Goal: Task Accomplishment & Management: Manage account settings

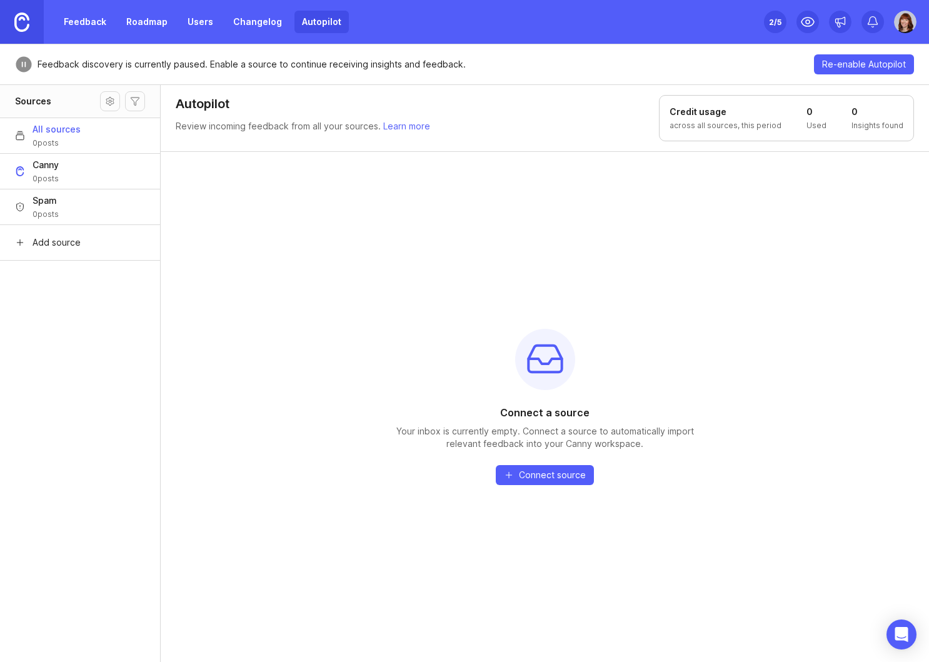
click at [76, 27] on link "Feedback" at bounding box center [85, 22] width 58 height 23
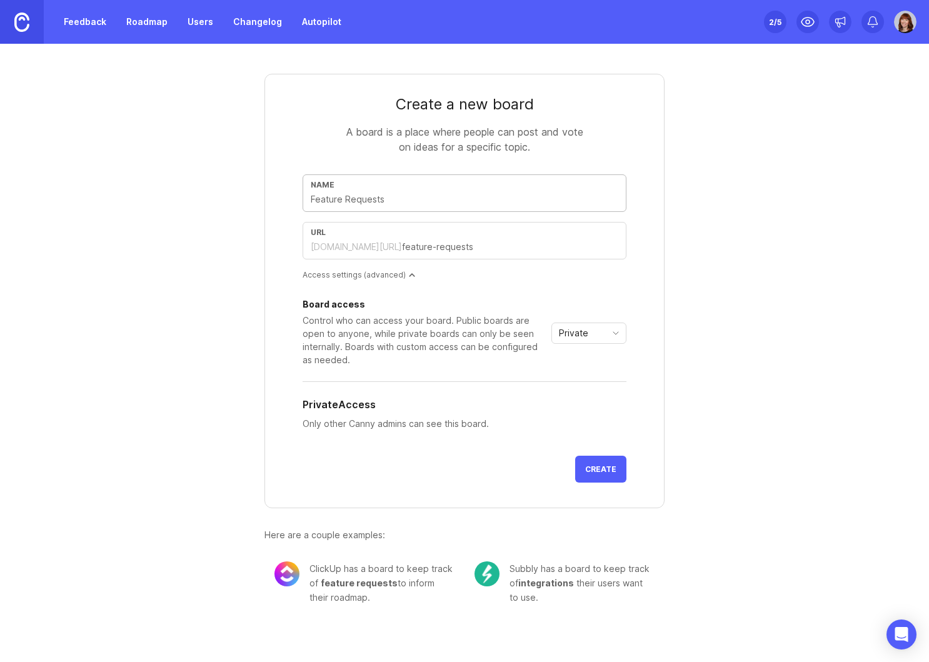
click at [400, 199] on input "text" at bounding box center [465, 200] width 308 height 14
type input "D"
type input "d"
type input "De"
type input "de"
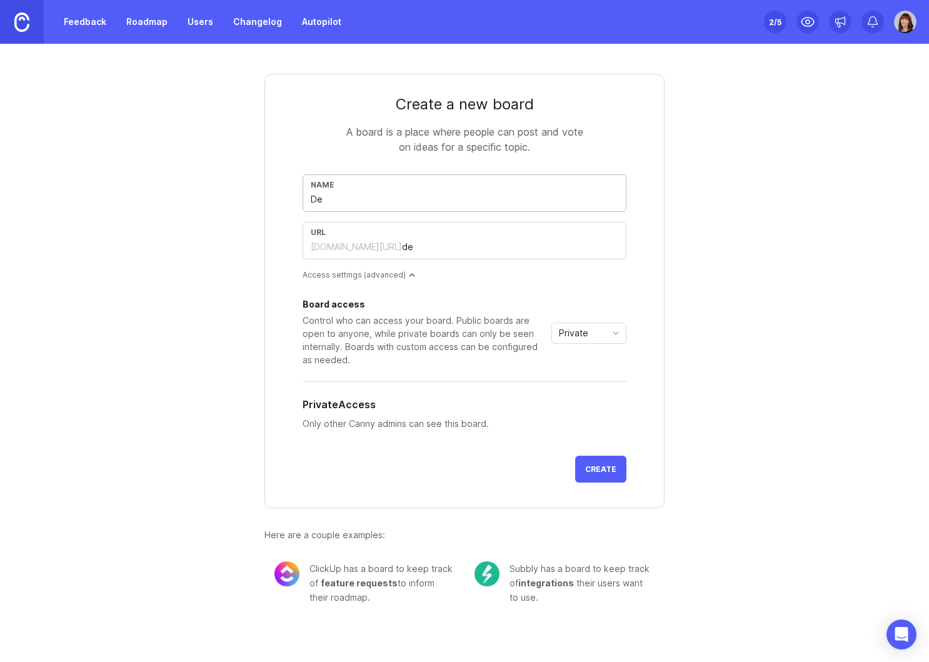
type input "Des"
type input "des"
type input "Desi"
type input "desi"
type input "Desig"
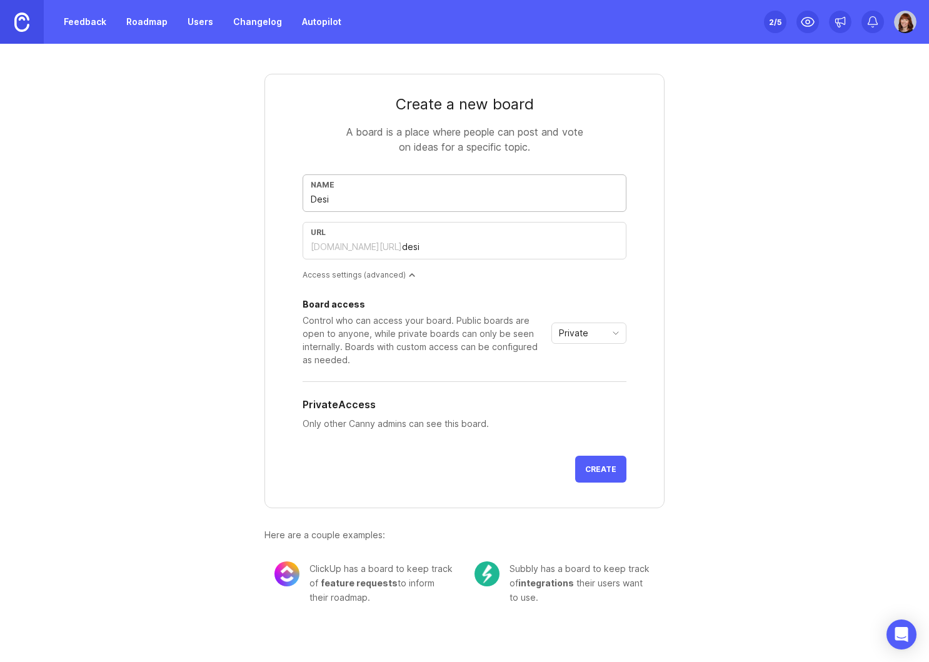
type input "desig"
type input "Design"
type input "design"
type input "Design S"
type input "design-s"
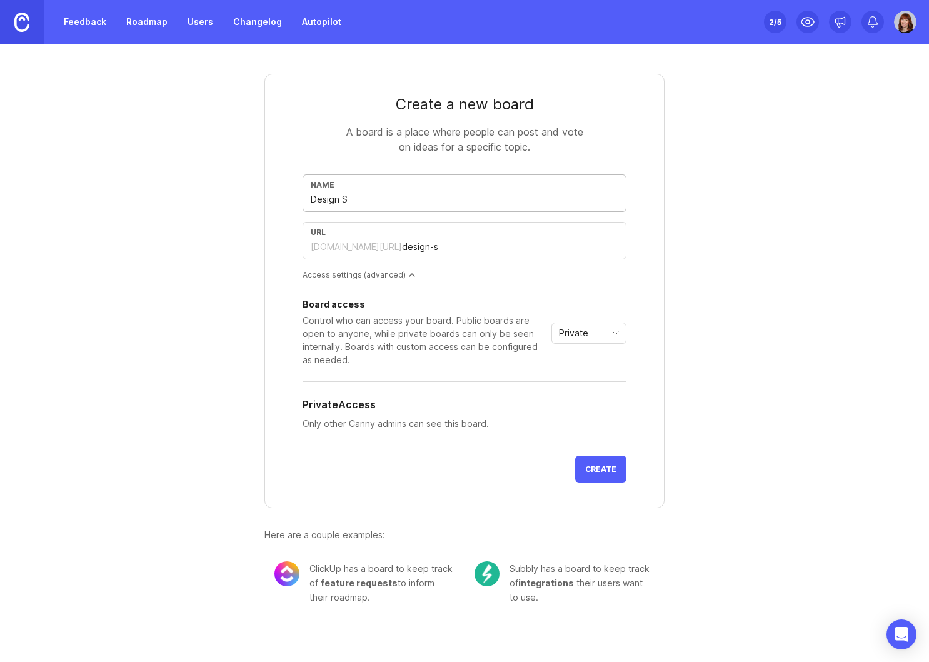
type input "Design Sy"
type input "design-sy"
type input "Design Sys"
type input "design-sys"
type input "Design Syst"
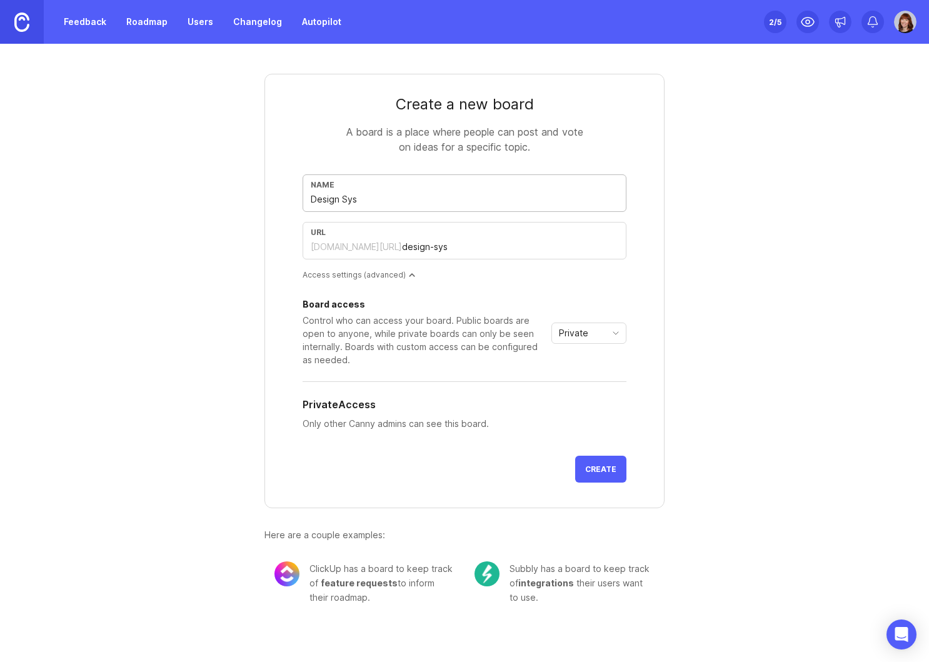
type input "design-syst"
type input "Design Syste"
type input "design-syste"
type input "Design System"
type input "design-system"
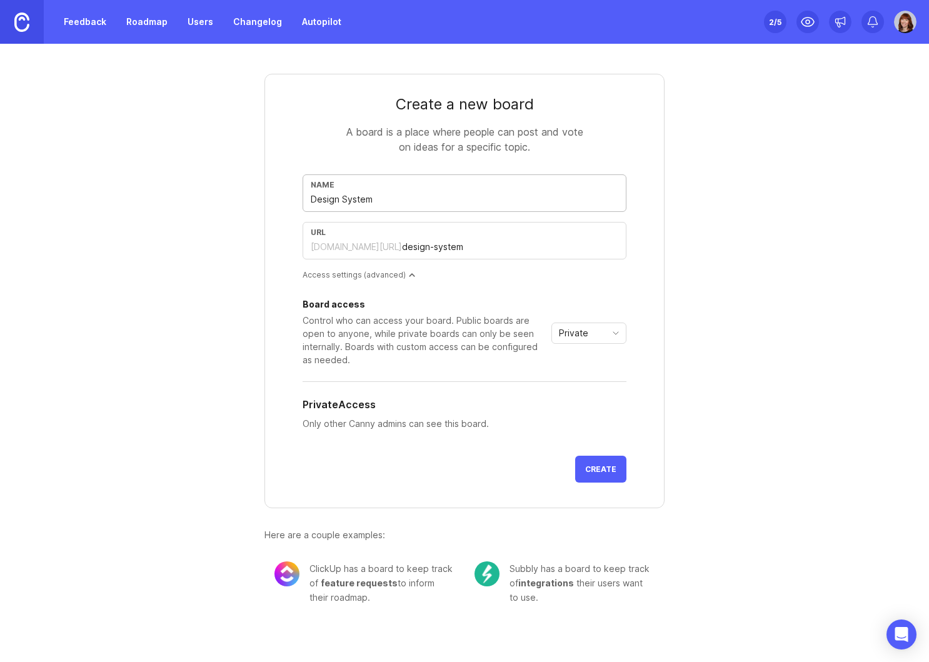
type input "Design System r"
type input "design-system-r"
type input "Design System re"
type input "design-system-re"
type input "Design System req"
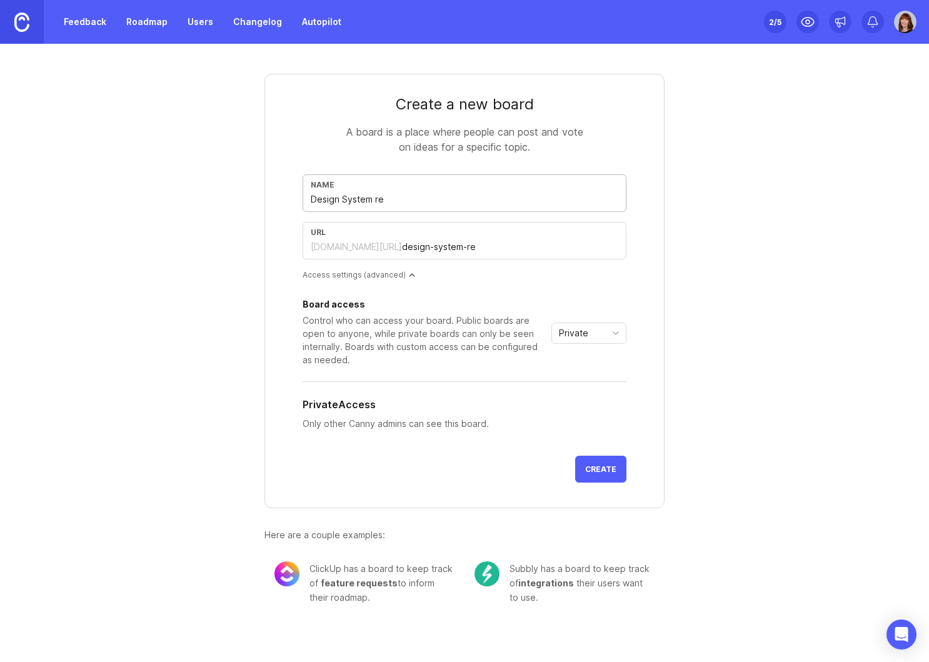
type input "design-system-req"
type input "Design System requ"
type input "design-system-requ"
type input "Design System reque"
type input "design-system-reque"
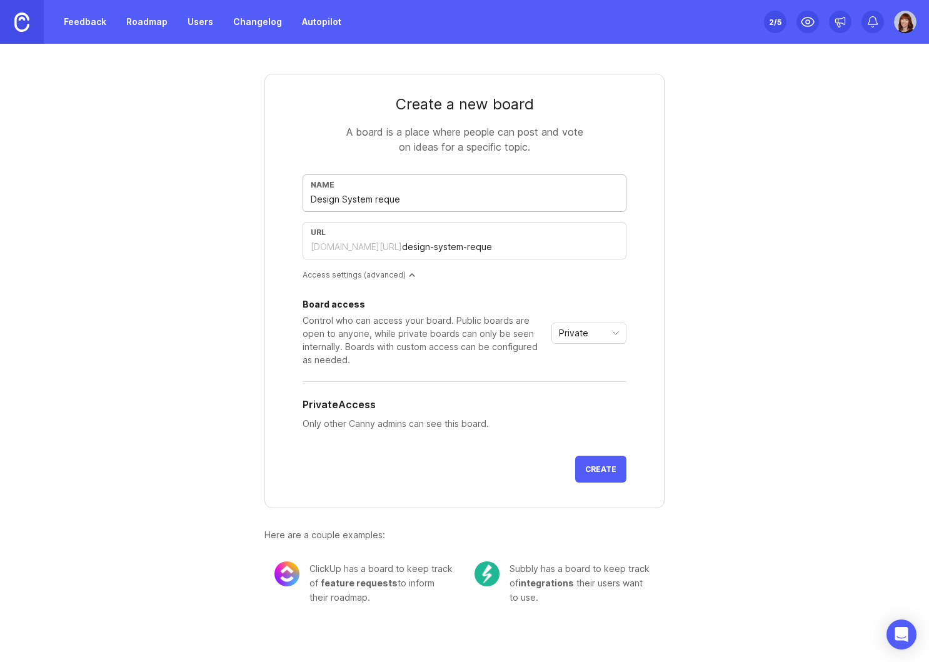
type input "Design System reques"
type input "design-system-reques"
type input "Design System request"
type input "design-system-request"
type input "Design System requests"
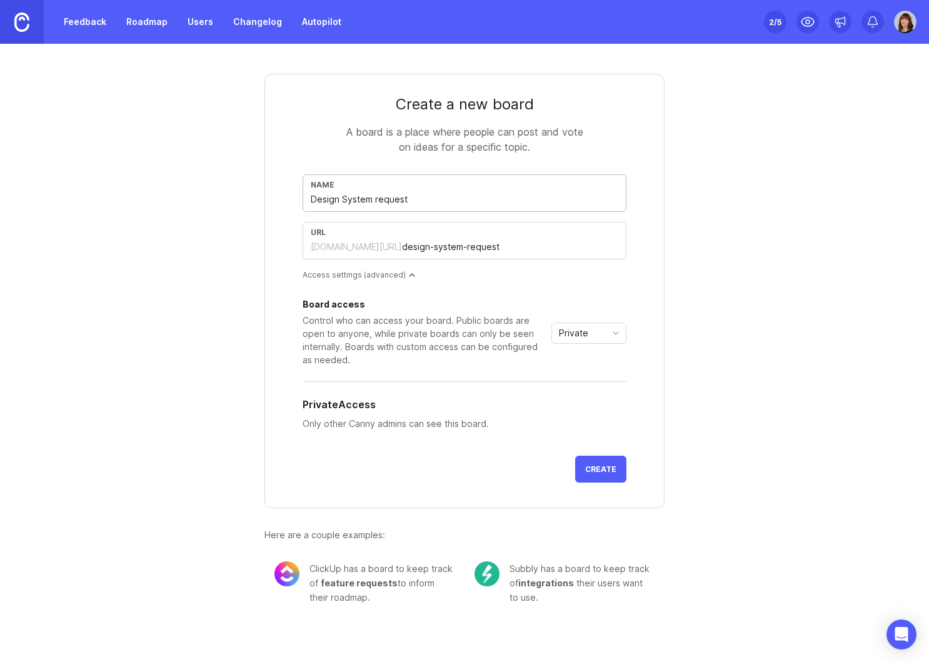
type input "design-system-requests"
type input "Design System requests"
click at [602, 331] on div "Private" at bounding box center [579, 333] width 54 height 20
click at [598, 299] on div "Board access Control who can access your board. Public boards are open to anyon…" at bounding box center [465, 368] width 324 height 156
click at [596, 468] on span "Create" at bounding box center [600, 469] width 31 height 9
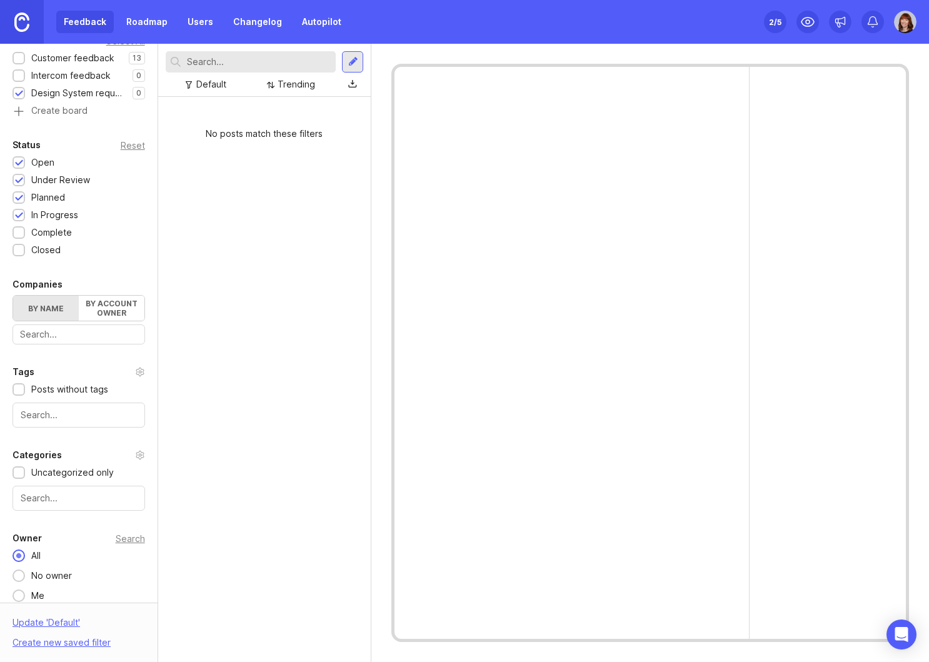
scroll to position [224, 0]
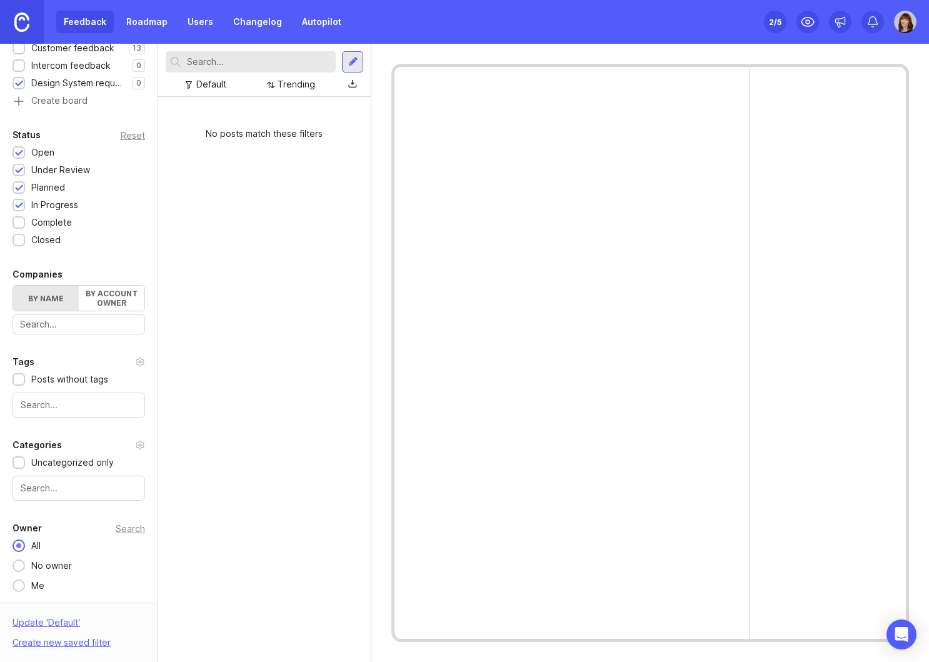
click at [112, 498] on div at bounding box center [79, 488] width 133 height 25
click at [221, 498] on div "No posts match these filters" at bounding box center [264, 379] width 213 height 565
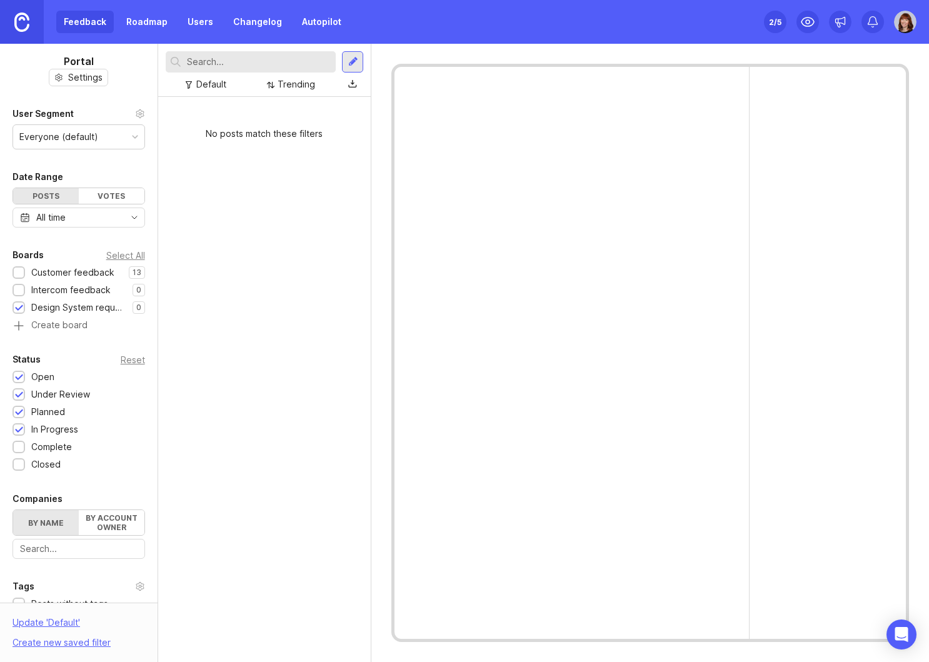
click at [26, 23] on img at bounding box center [21, 22] width 15 height 19
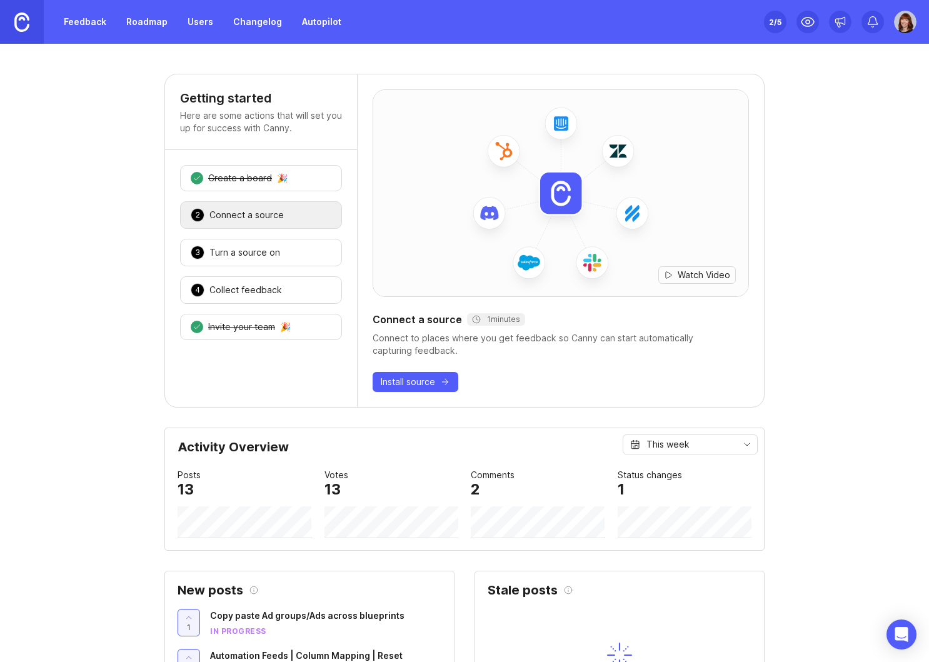
click at [908, 22] on img at bounding box center [905, 22] width 23 height 23
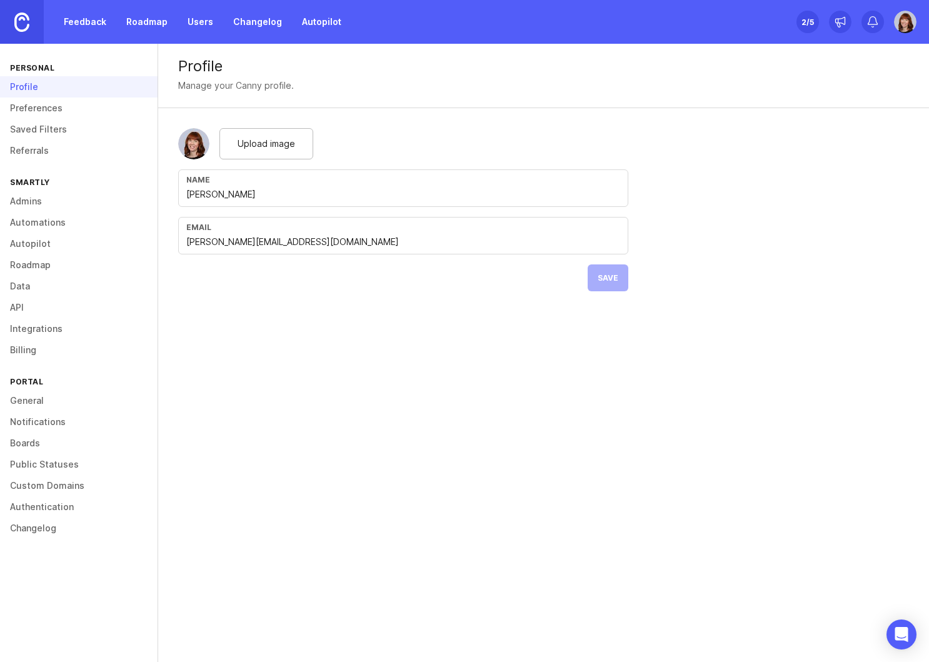
click at [23, 286] on link "Data" at bounding box center [79, 286] width 158 height 21
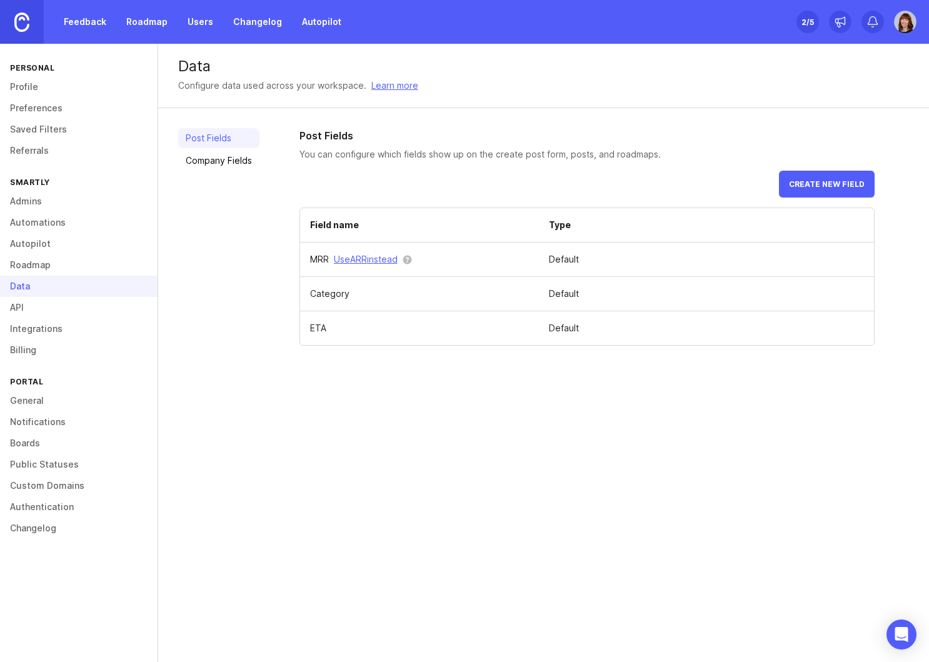
click at [203, 18] on link "Users" at bounding box center [200, 22] width 41 height 23
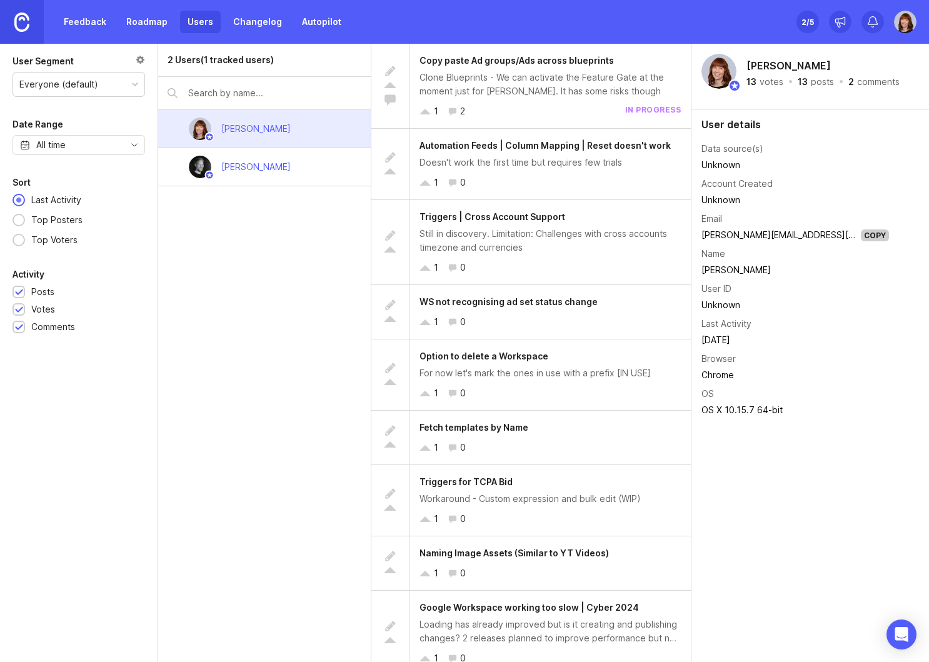
click at [266, 178] on div "Mikko Nirhamo" at bounding box center [255, 167] width 89 height 28
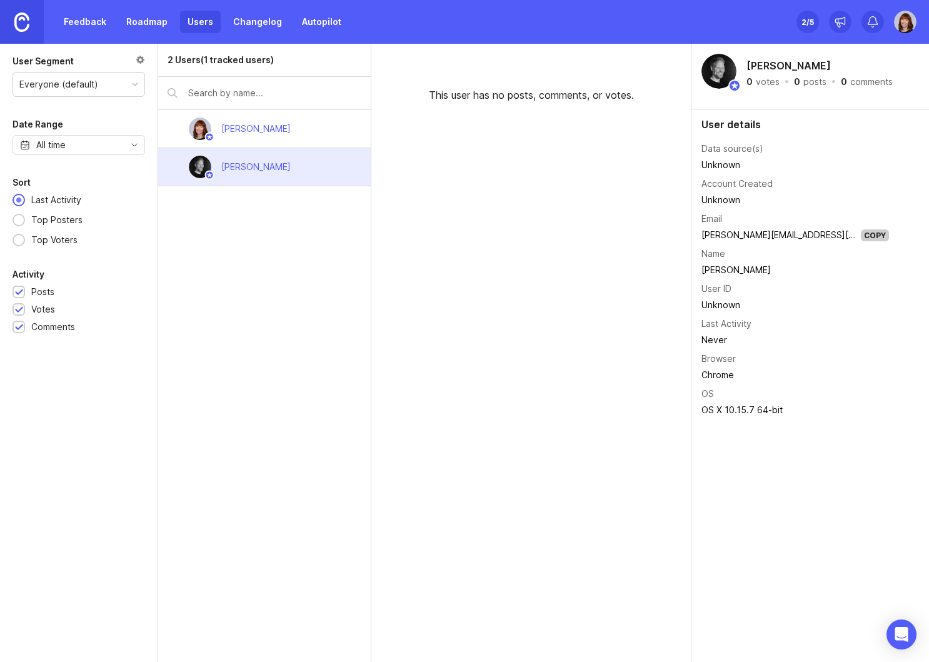
click at [256, 135] on div "Danielle Pichlis" at bounding box center [255, 129] width 69 height 14
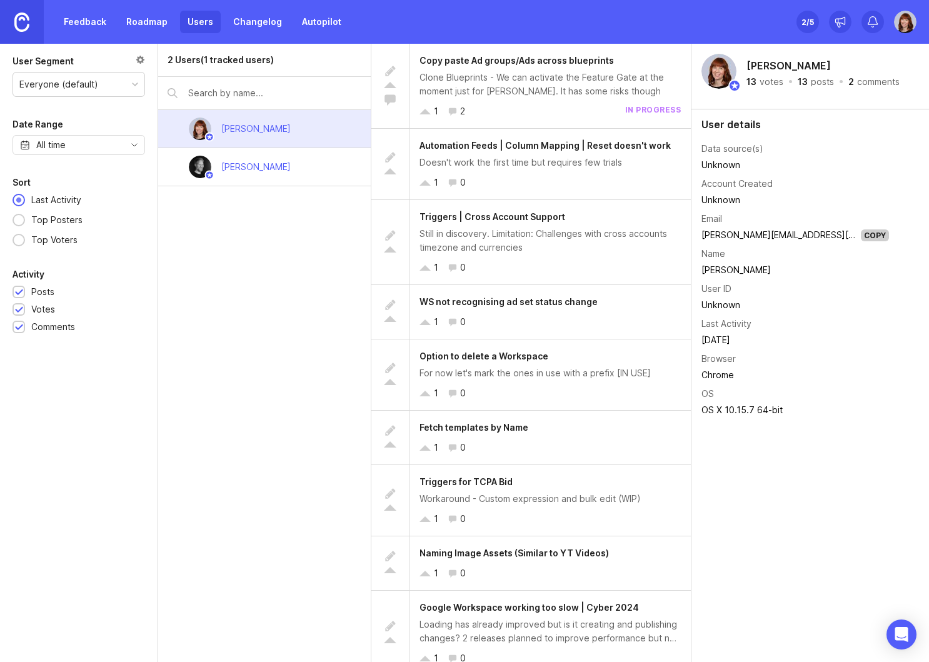
click at [23, 16] on img at bounding box center [21, 22] width 15 height 19
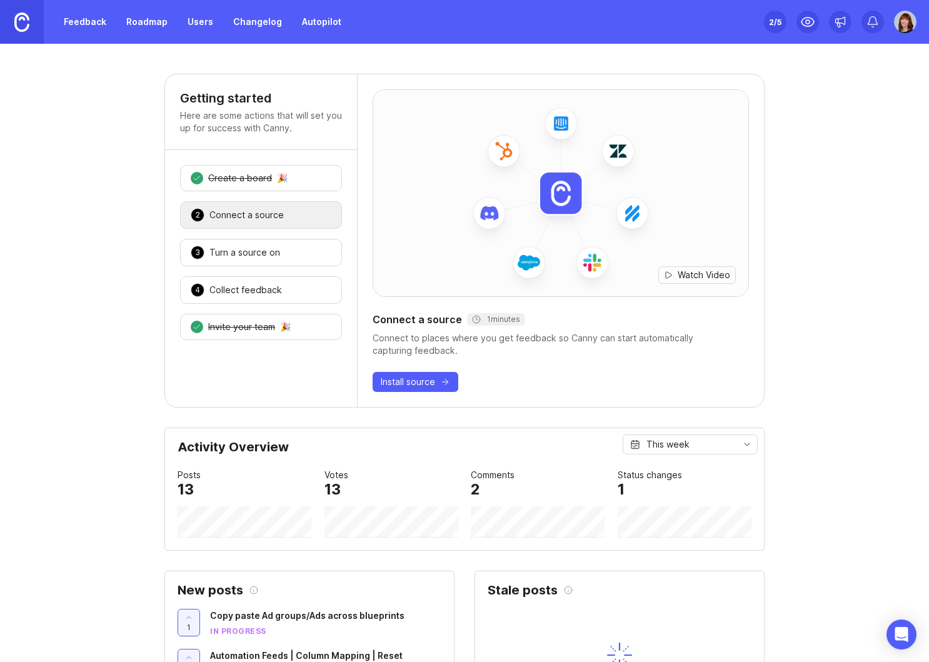
click at [83, 20] on link "Feedback" at bounding box center [85, 22] width 58 height 23
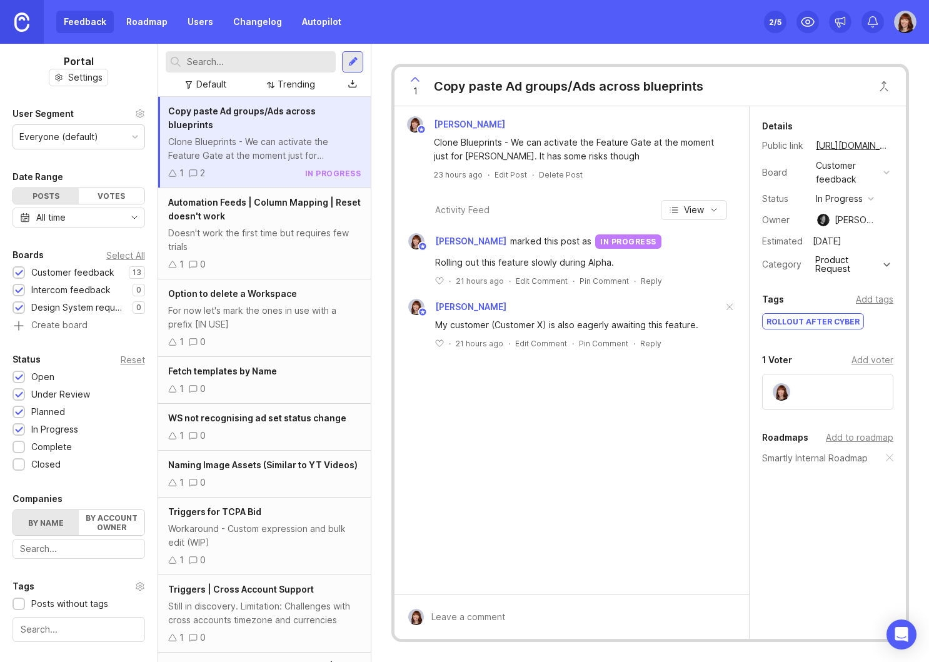
click at [17, 16] on img at bounding box center [21, 22] width 15 height 19
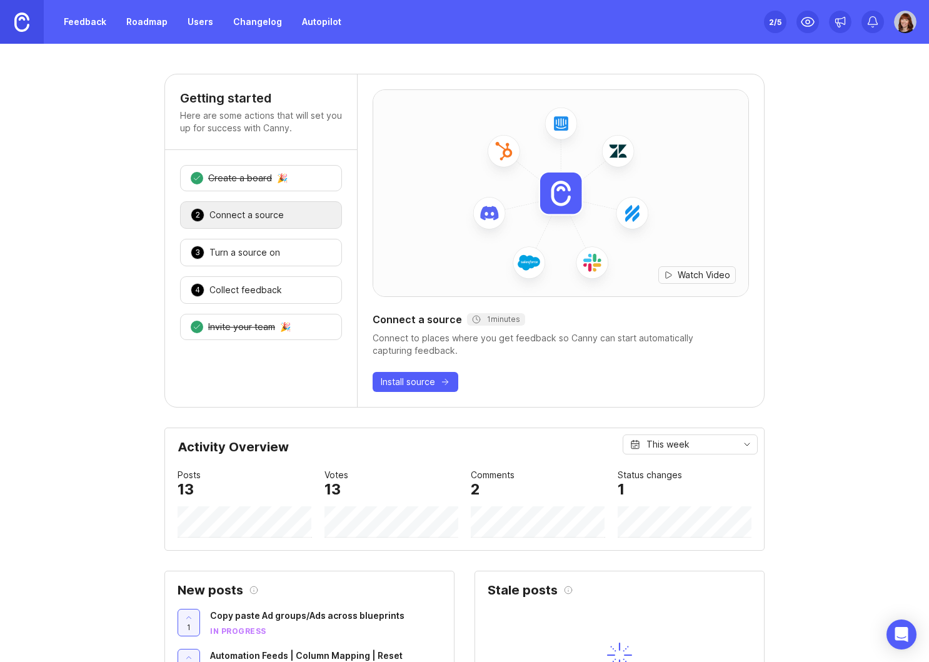
click at [772, 19] on div "2 /5" at bounding box center [775, 22] width 13 height 18
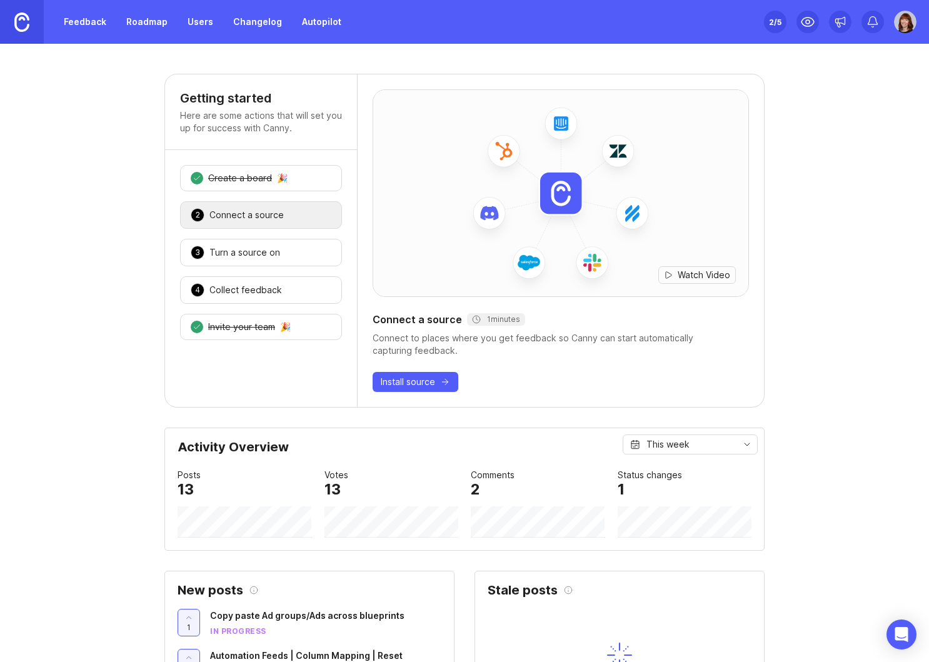
click at [894, 29] on div at bounding box center [905, 22] width 23 height 23
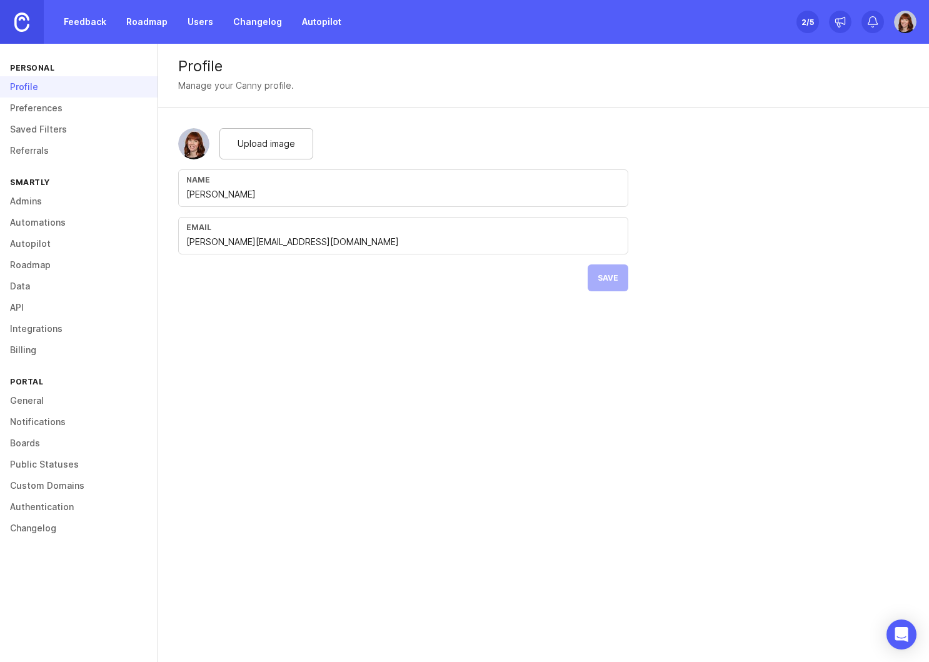
click at [51, 201] on link "Admins" at bounding box center [79, 201] width 158 height 21
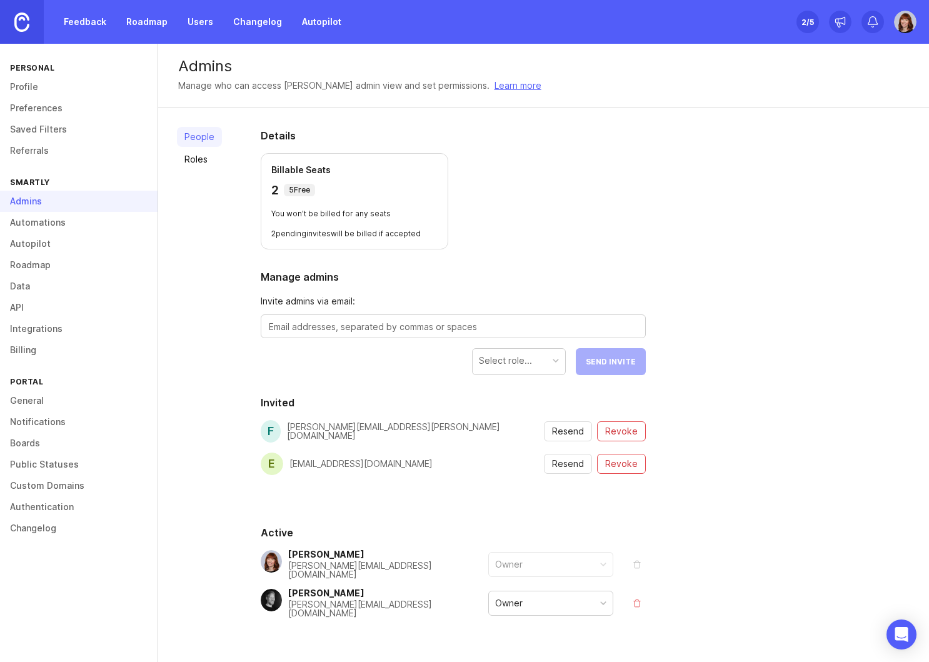
click at [196, 151] on link "Roles" at bounding box center [199, 159] width 45 height 20
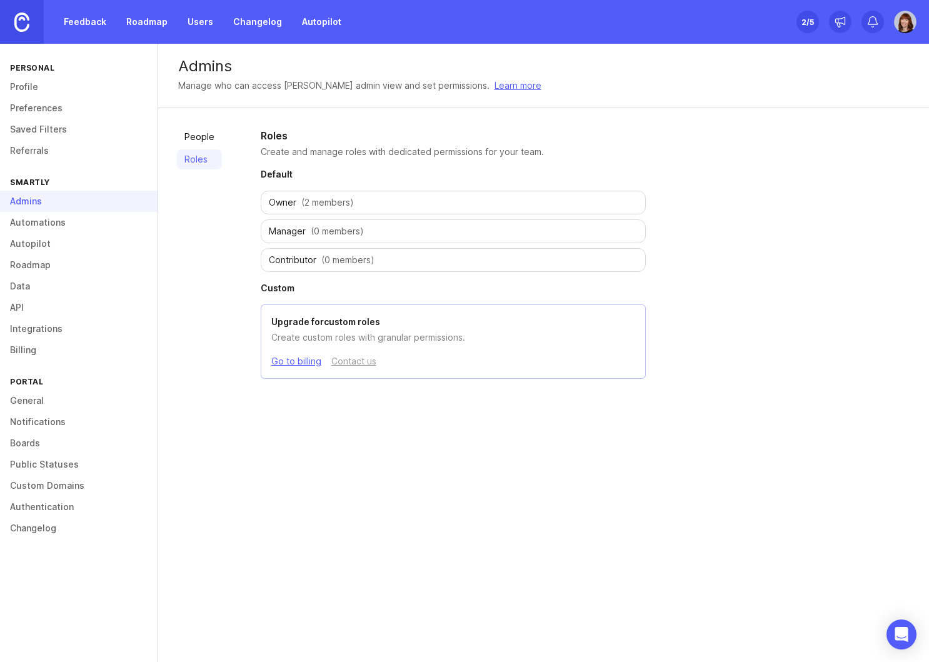
click at [196, 139] on link "People" at bounding box center [199, 137] width 45 height 20
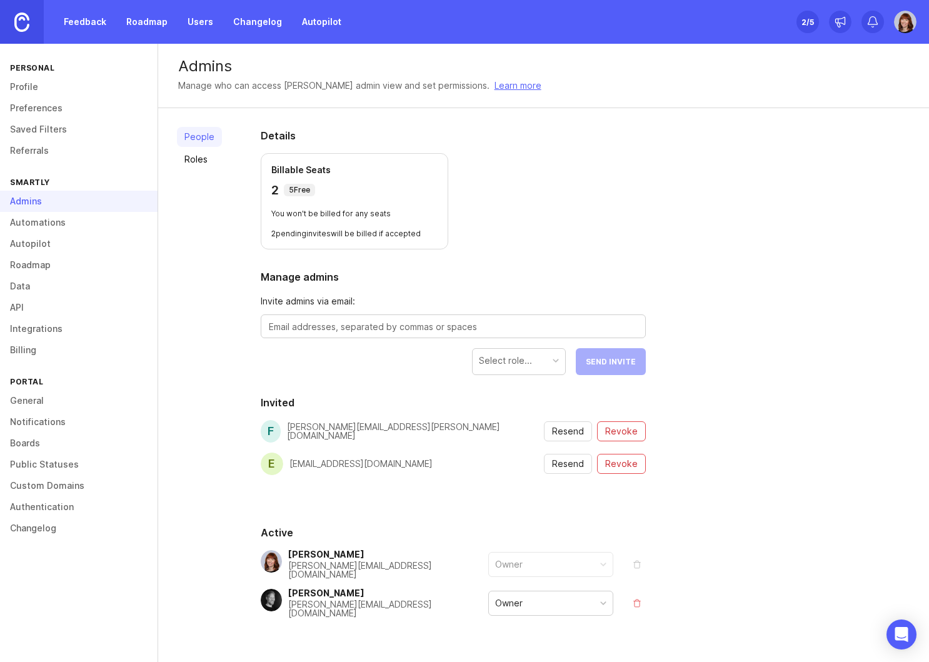
click at [302, 323] on textarea at bounding box center [453, 327] width 369 height 14
paste textarea "emmi.aaltonen@smartly.io"
type textarea "emmi.aaltonen@smartly.io"
click at [525, 365] on div "Select role..." at bounding box center [505, 361] width 53 height 14
click at [552, 361] on div "Manager" at bounding box center [519, 361] width 93 height 24
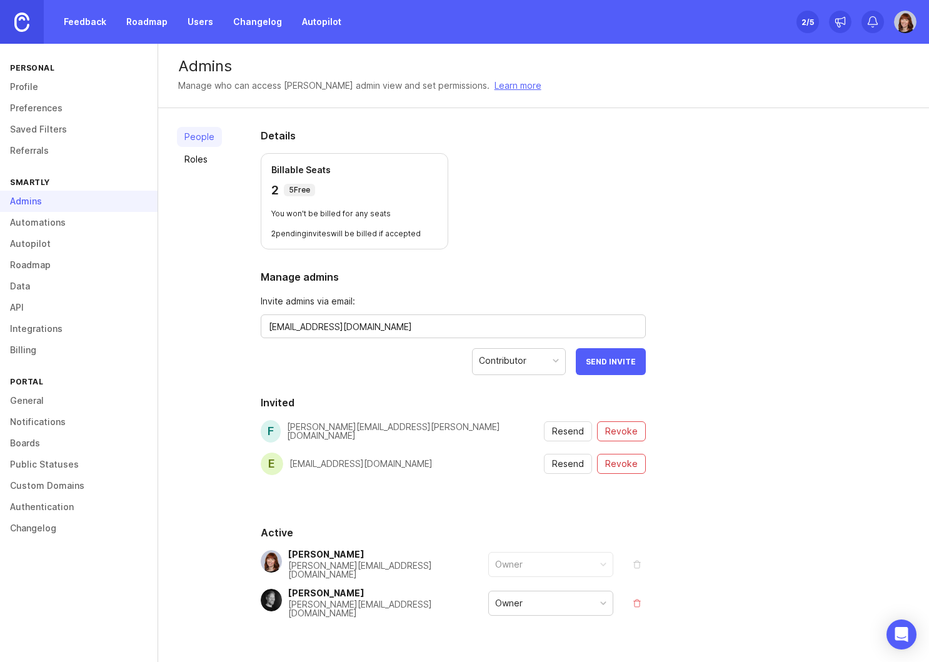
click at [612, 360] on span "Send Invite" at bounding box center [611, 361] width 50 height 9
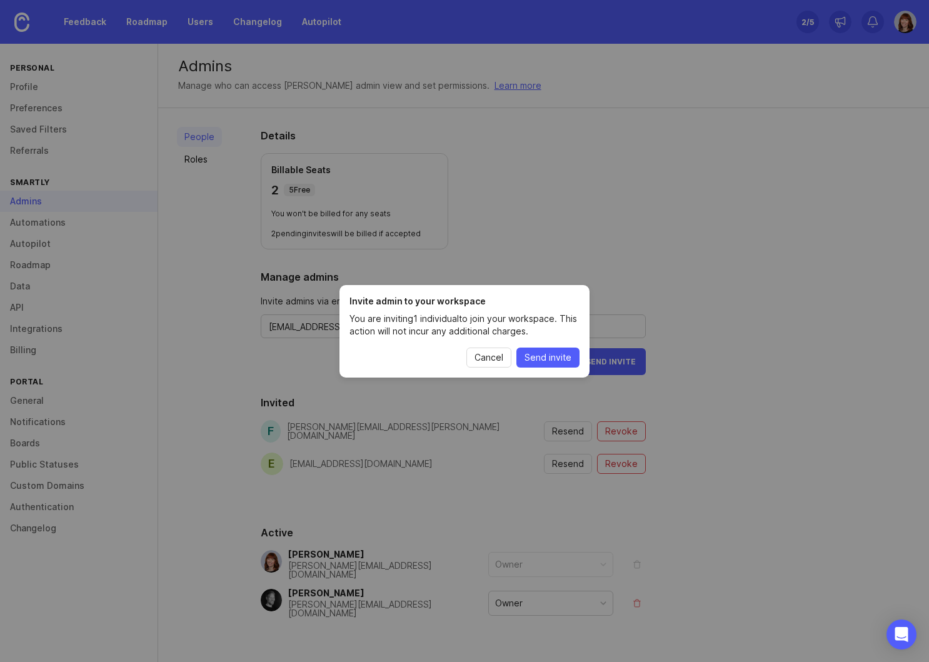
click at [553, 359] on span "Send invite" at bounding box center [548, 357] width 47 height 13
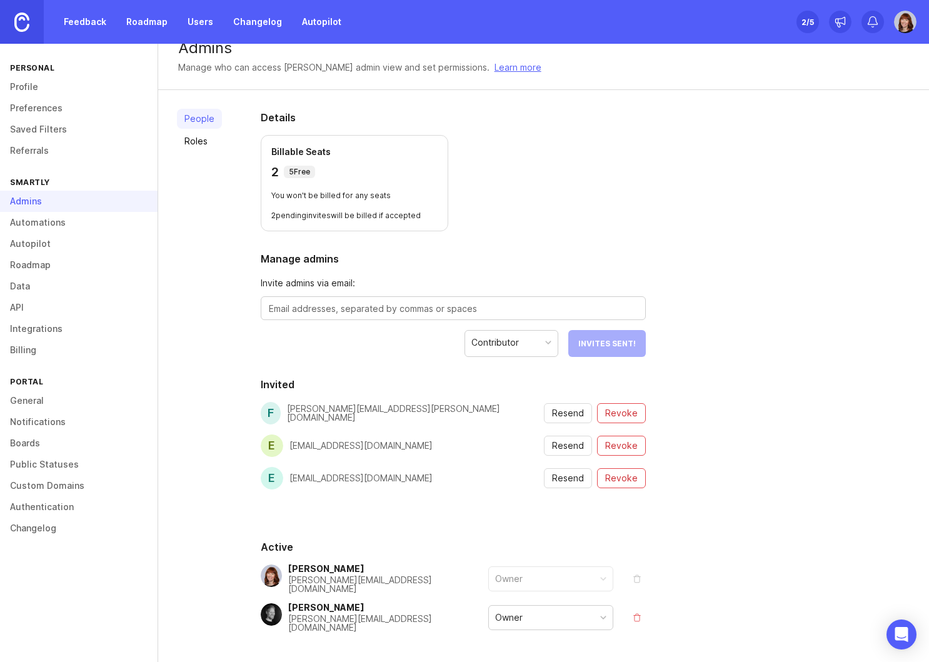
scroll to position [60, 0]
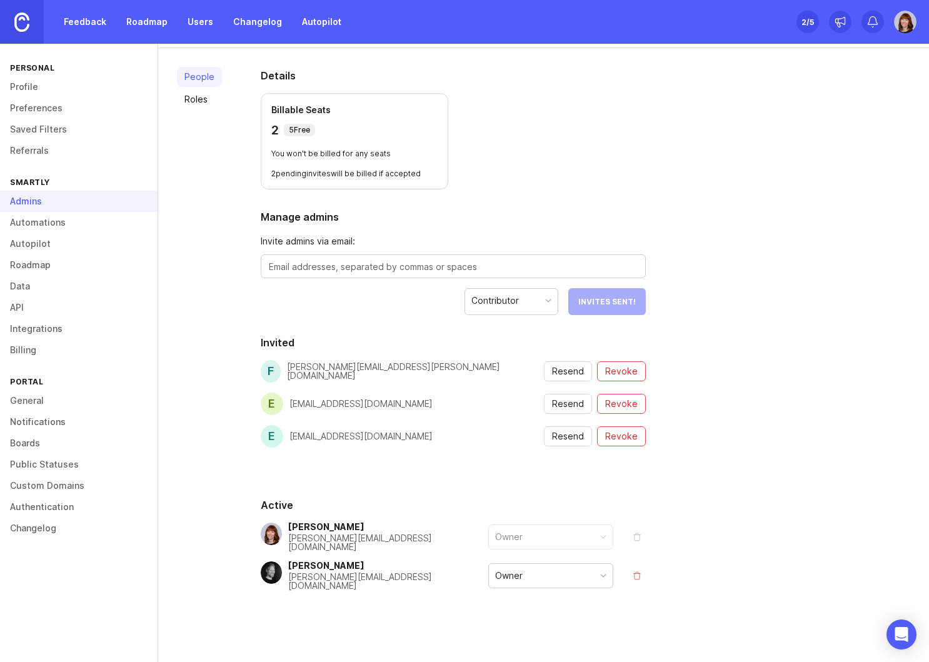
click at [79, 20] on link "Feedback" at bounding box center [85, 22] width 58 height 23
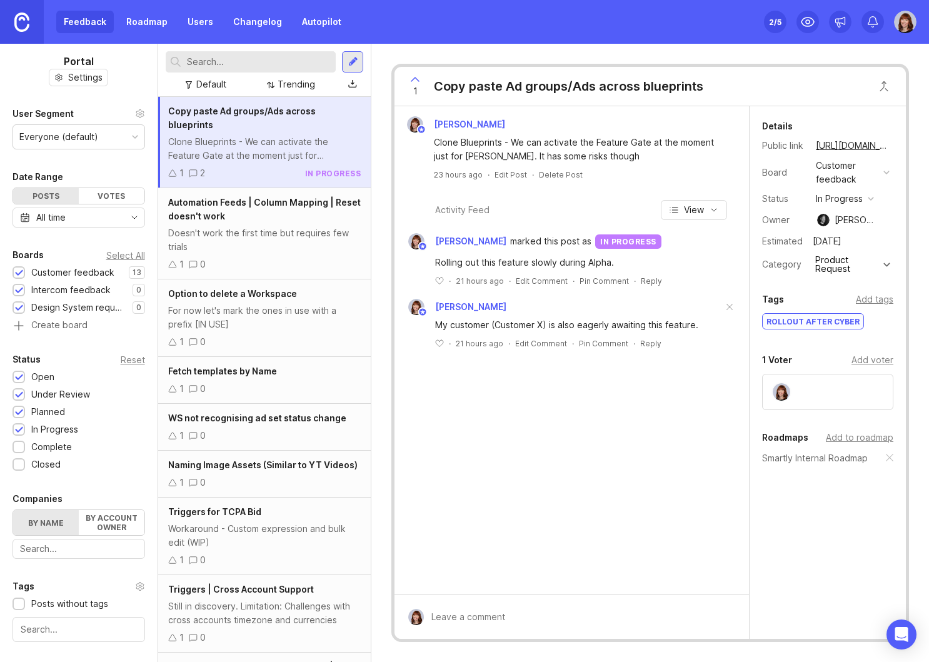
click at [19, 289] on div at bounding box center [19, 290] width 8 height 9
click at [19, 276] on div at bounding box center [19, 273] width 8 height 9
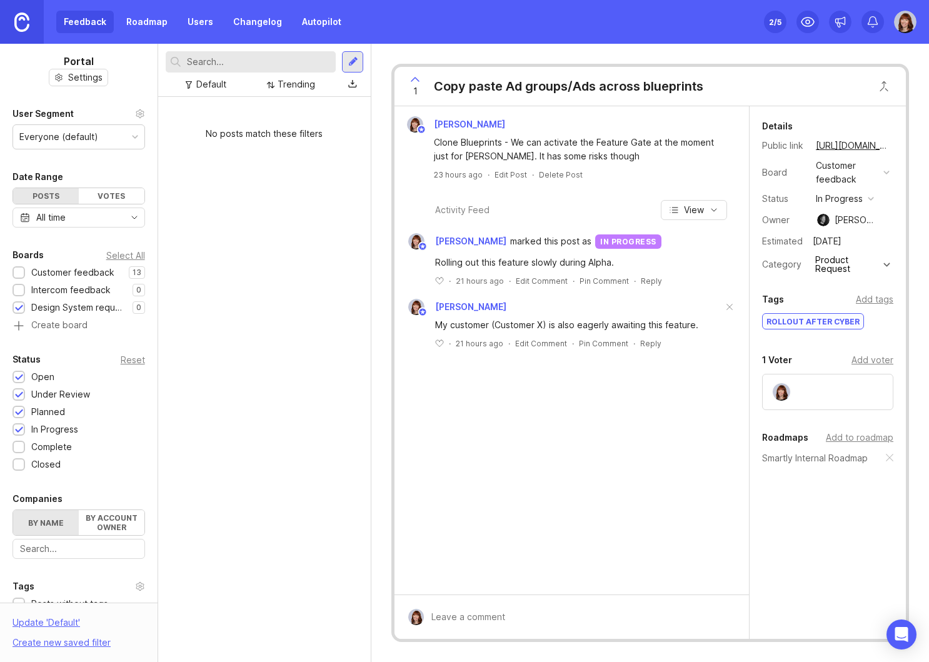
click at [141, 29] on link "Roadmap" at bounding box center [147, 22] width 56 height 23
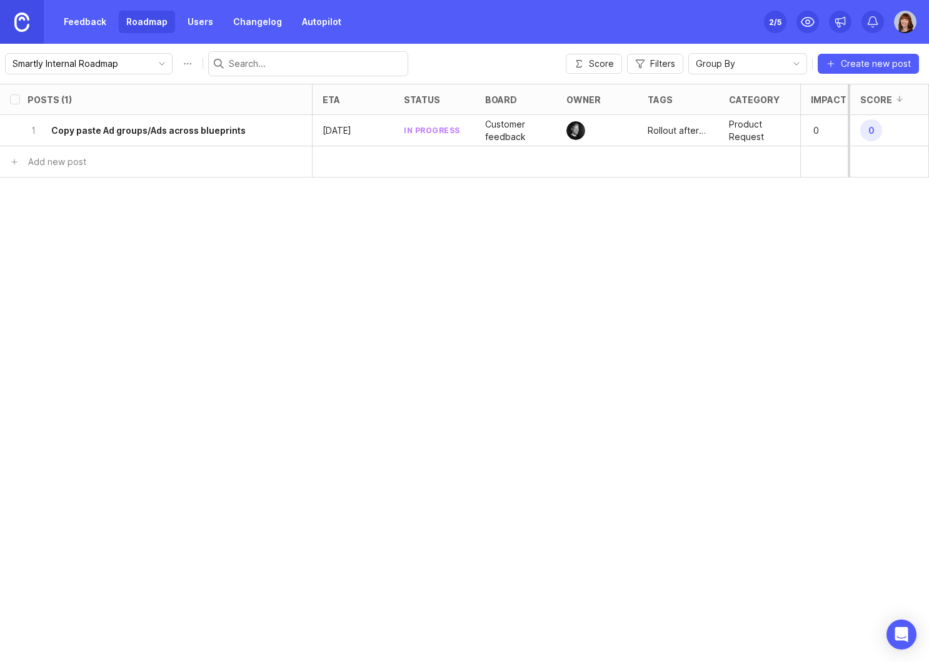
click at [294, 129] on icon "delete post" at bounding box center [294, 130] width 5 height 5
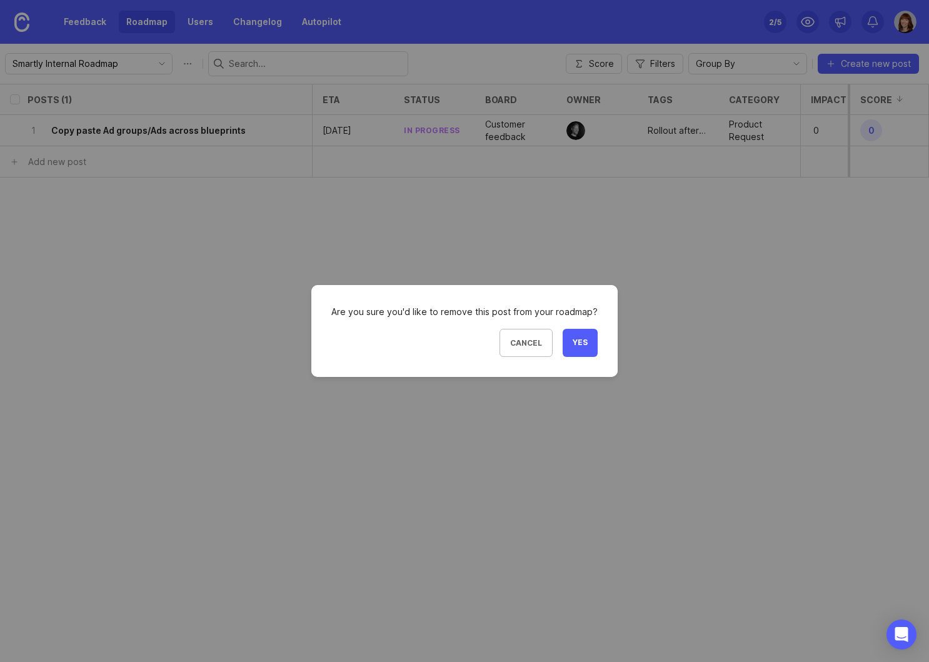
click at [573, 344] on span "Yes" at bounding box center [580, 343] width 15 height 11
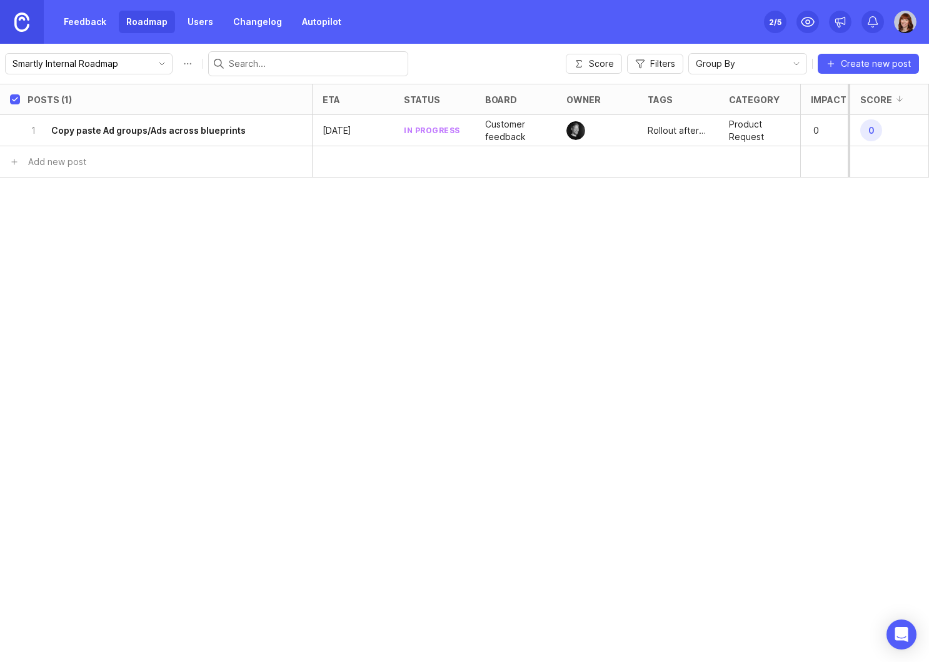
checkbox input "true"
click at [86, 69] on input "Smartly Internal Roadmap" at bounding box center [82, 64] width 138 height 14
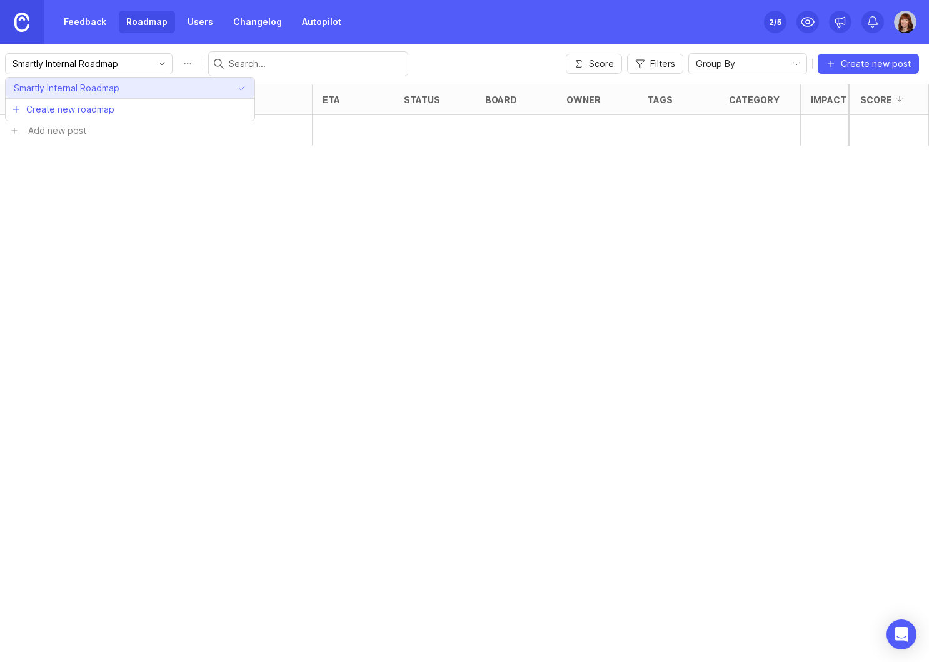
click at [83, 87] on span "Smartly Internal Roadmap" at bounding box center [67, 88] width 106 height 14
click at [95, 64] on input "Smartly Internal Roadmap" at bounding box center [82, 64] width 138 height 14
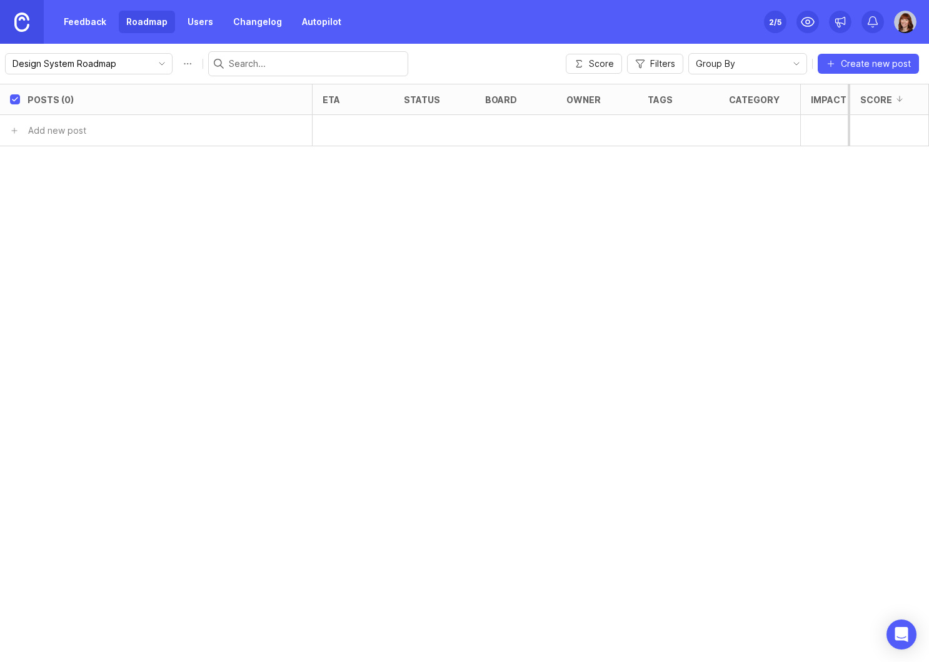
click at [221, 304] on div "Posts (0) eta status board owner tags category Impact Votes Effort Score Add ne…" at bounding box center [464, 373] width 929 height 578
click at [787, 61] on div "Group By" at bounding box center [738, 64] width 98 height 20
click at [780, 58] on div "Group By" at bounding box center [738, 64] width 98 height 20
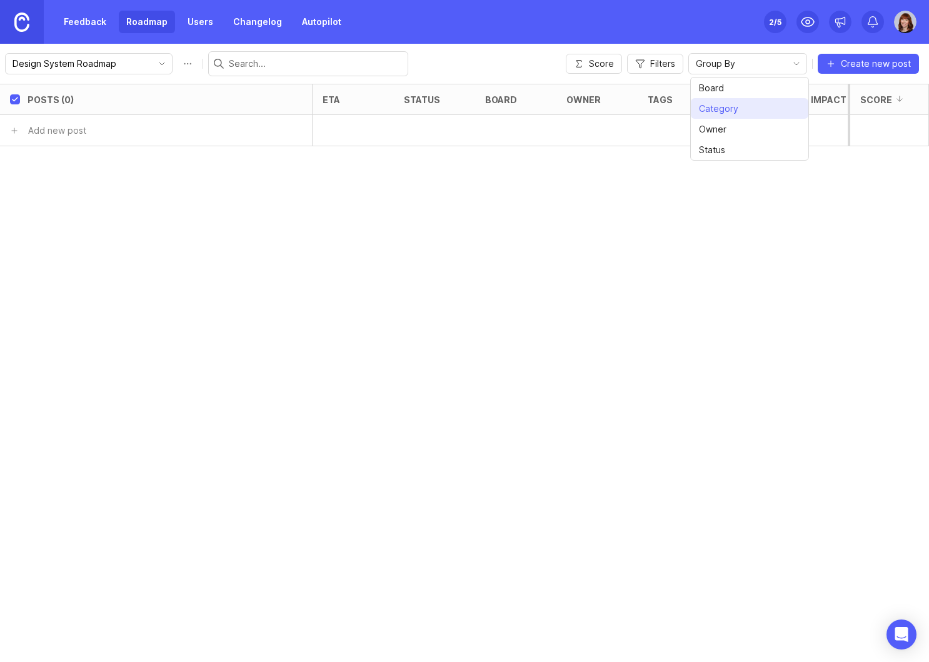
click at [720, 110] on span "Category" at bounding box center [718, 109] width 39 height 14
type input "Smartly Internal Roadmap"
click at [777, 68] on button "remove selection" at bounding box center [777, 64] width 18 height 18
click at [88, 20] on link "Feedback" at bounding box center [85, 22] width 58 height 23
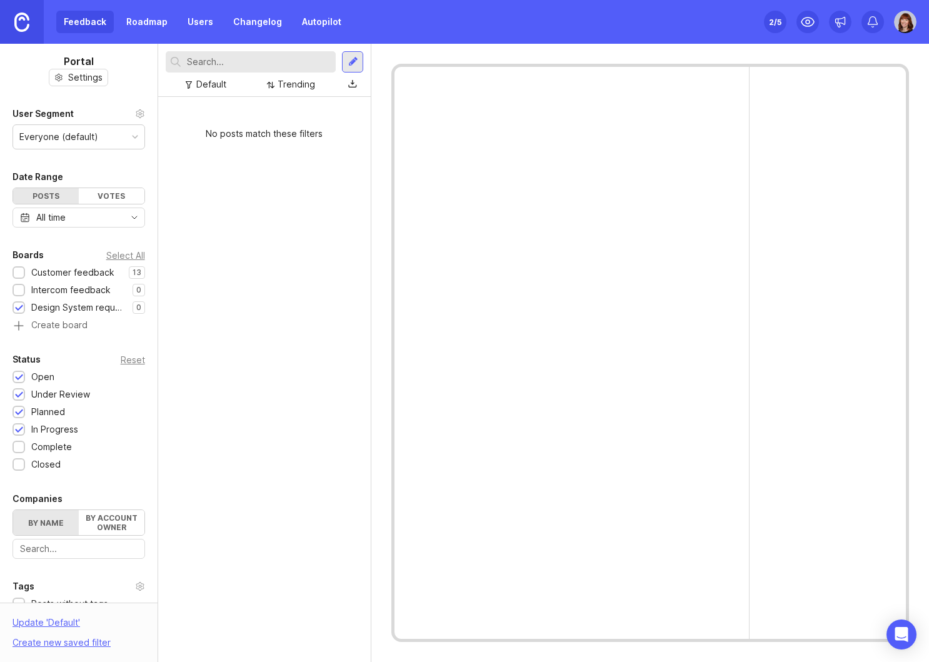
scroll to position [224, 0]
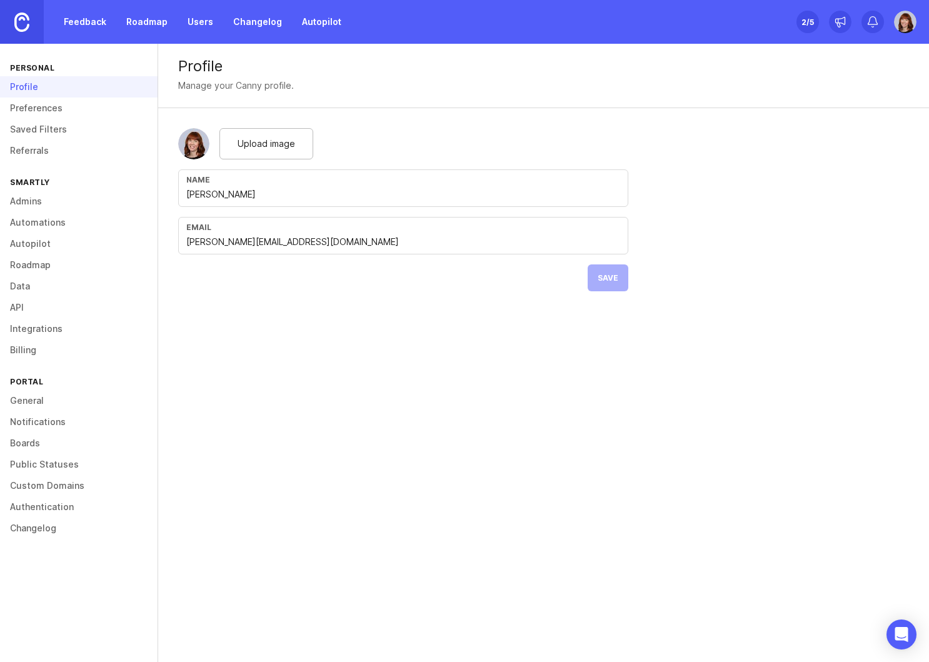
click at [39, 113] on link "Preferences" at bounding box center [79, 108] width 158 height 21
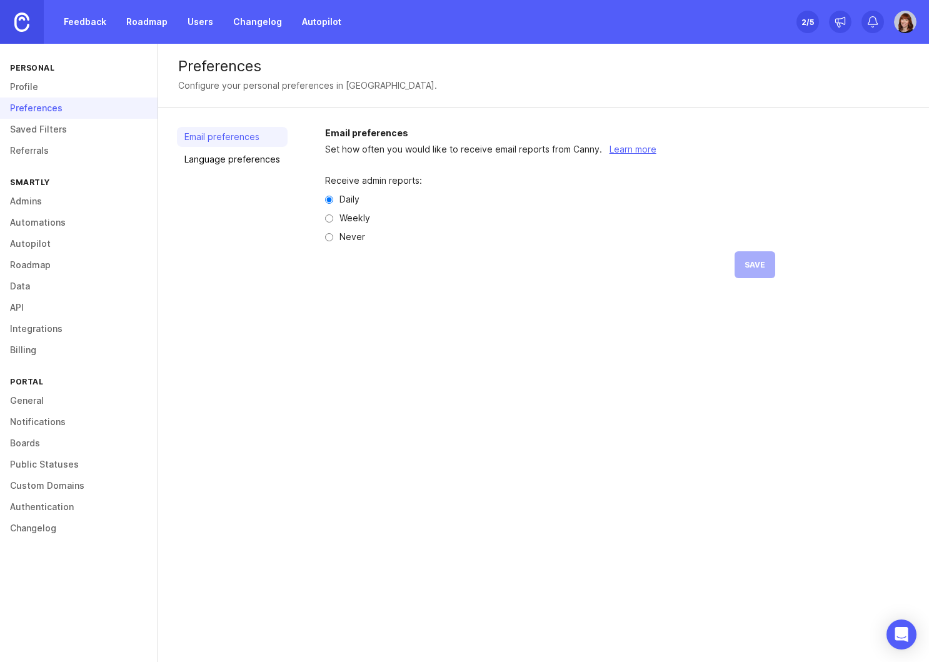
click at [40, 129] on link "Saved Filters" at bounding box center [79, 129] width 158 height 21
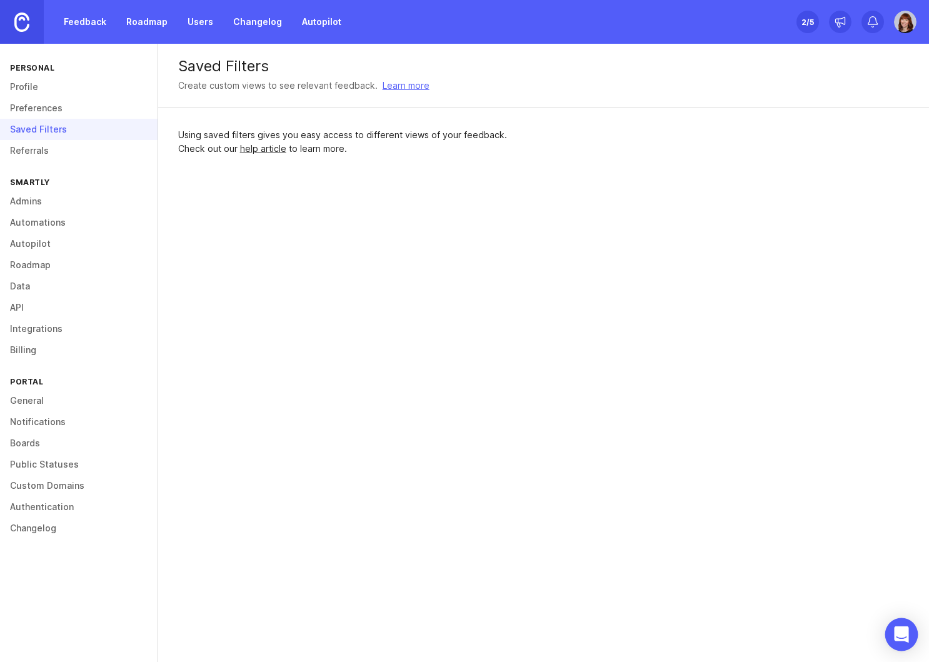
click at [900, 624] on div "Open Intercom Messenger" at bounding box center [901, 634] width 33 height 33
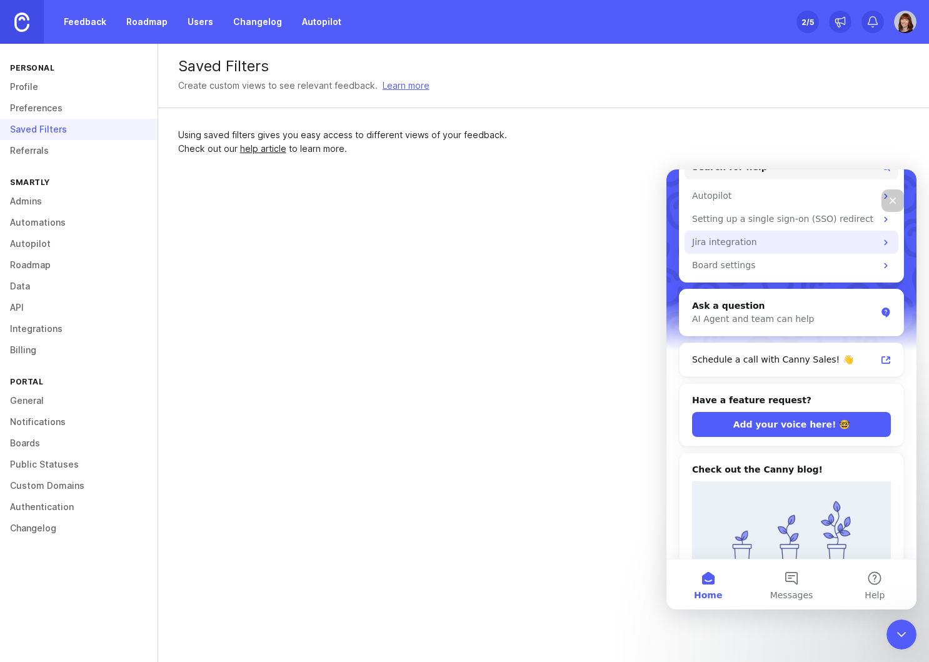
scroll to position [318, 0]
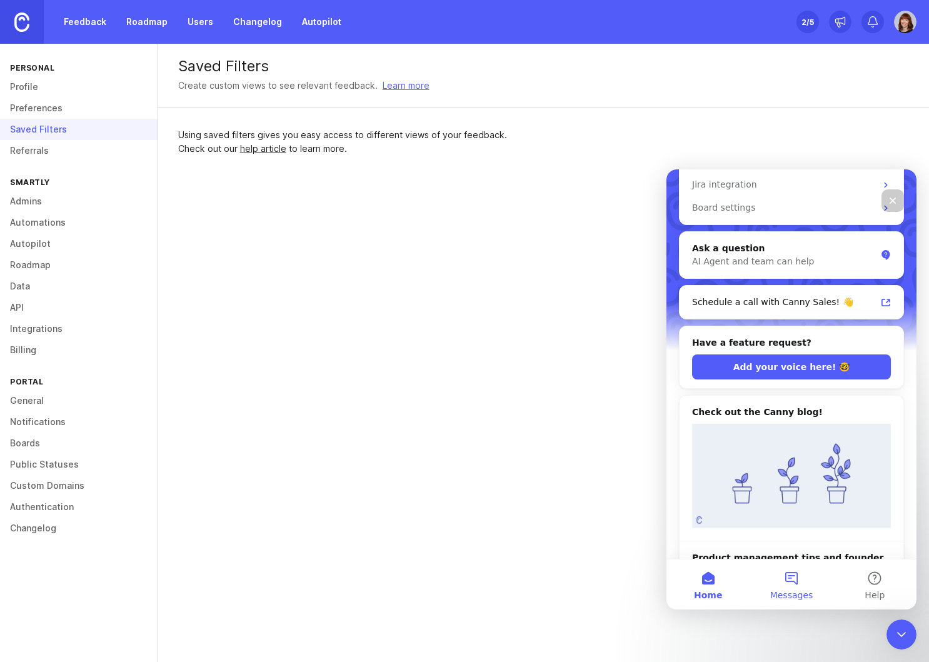
click at [792, 584] on button "Messages" at bounding box center [791, 585] width 83 height 50
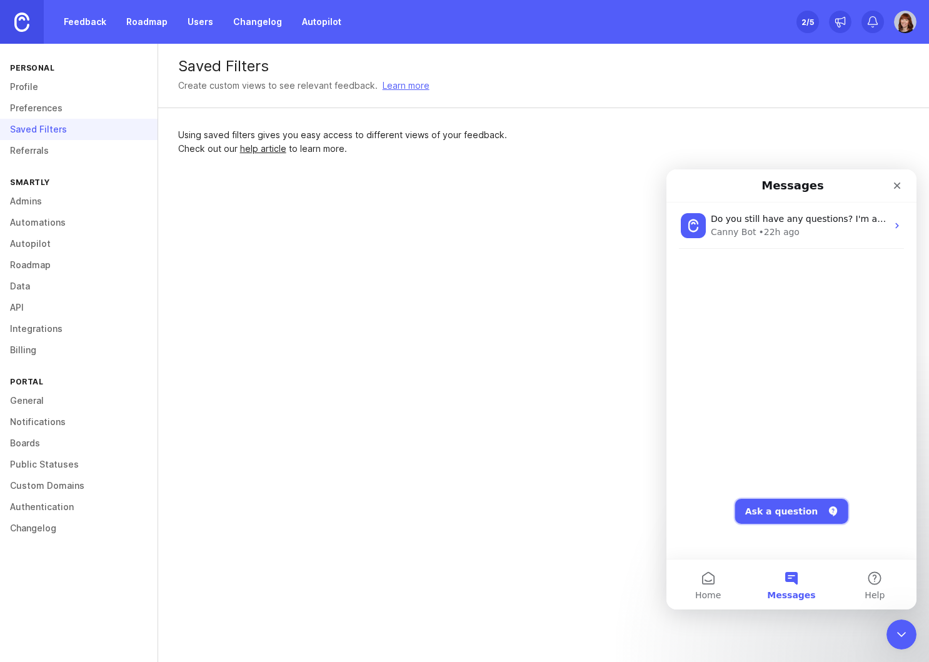
click at [788, 511] on button "Ask a question" at bounding box center [791, 511] width 113 height 25
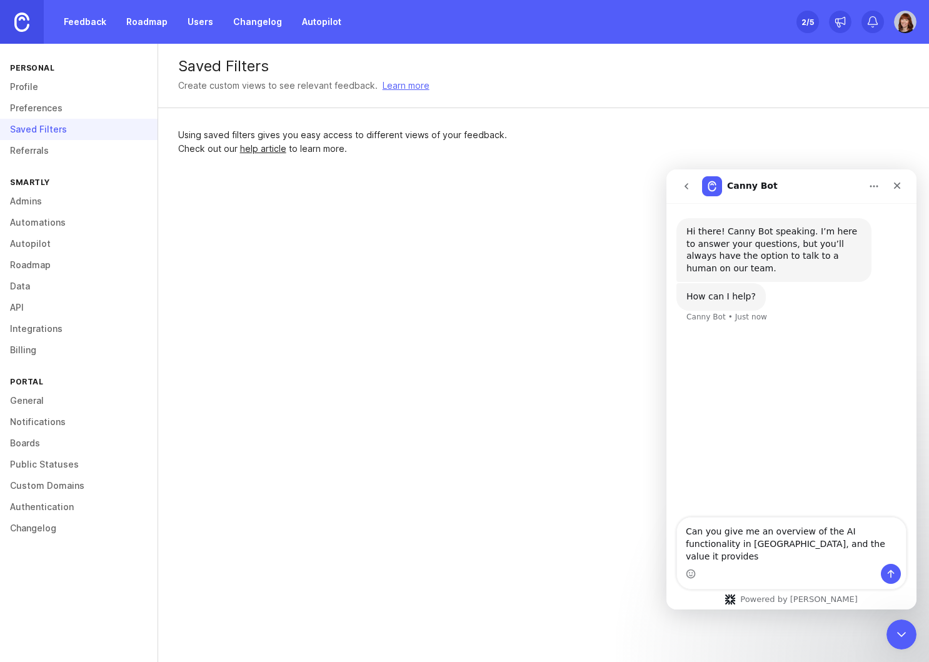
type textarea "Can you give me an overview of the AI functionality in Canny, and the value it …"
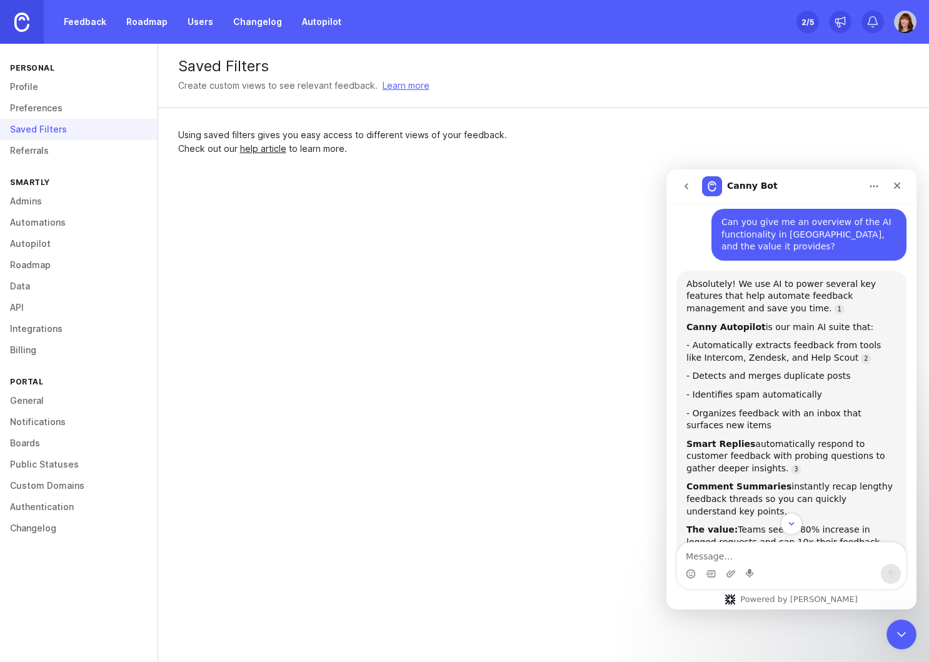
scroll to position [109, 0]
click at [735, 283] on div "Absolutely! We use AI to power several key features that help automate feedback…" at bounding box center [792, 297] width 210 height 37
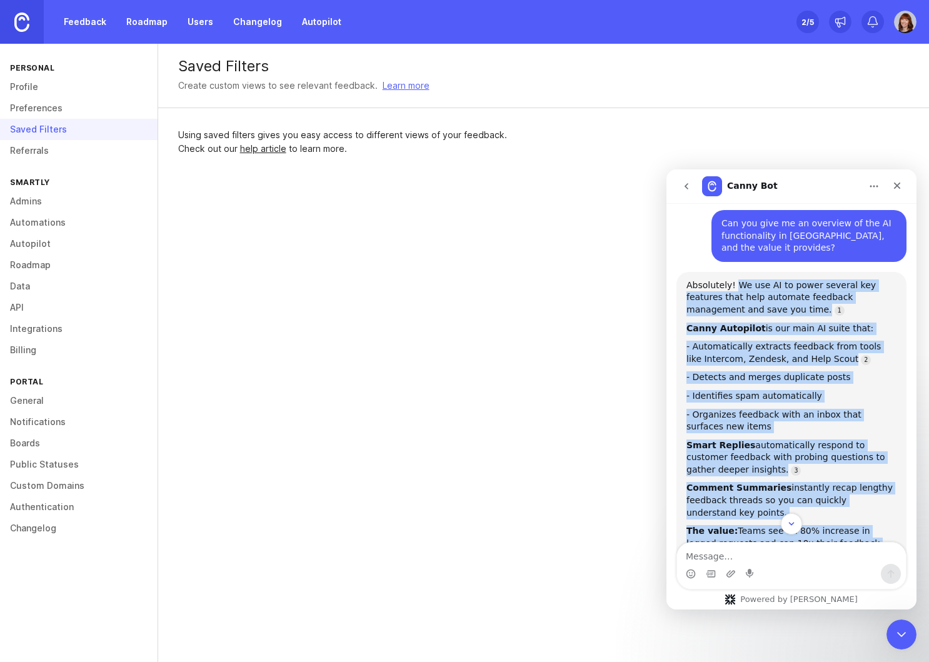
scroll to position [272, 0]
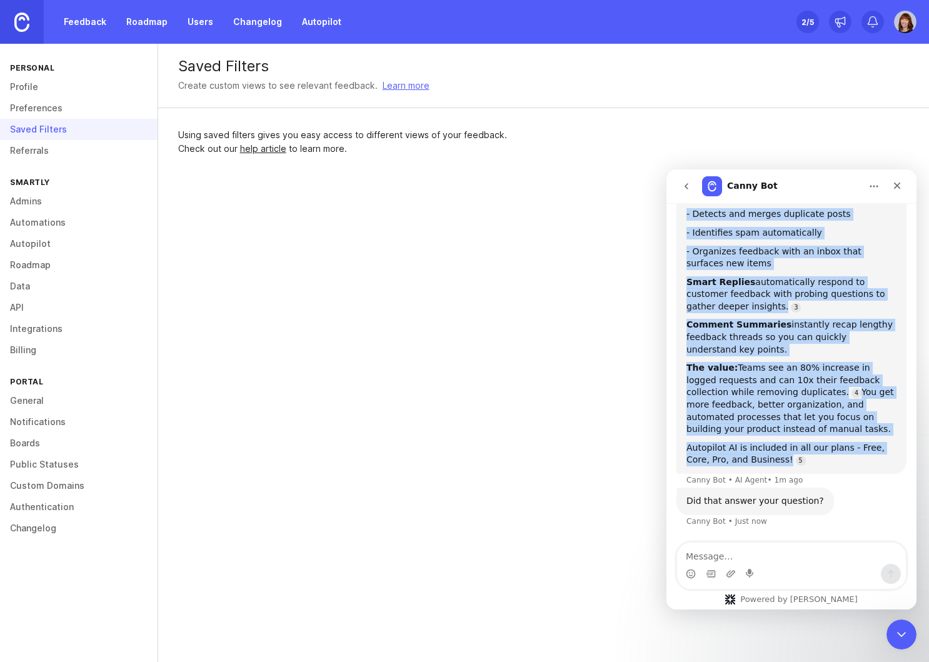
drag, startPoint x: 735, startPoint y: 283, endPoint x: 815, endPoint y: 454, distance: 188.5
copy div "We use AI to power several key features that help automate feedback management …"
click at [848, 223] on div "Absolutely! We use AI to power several key features that help automate feedback…" at bounding box center [792, 291] width 210 height 350
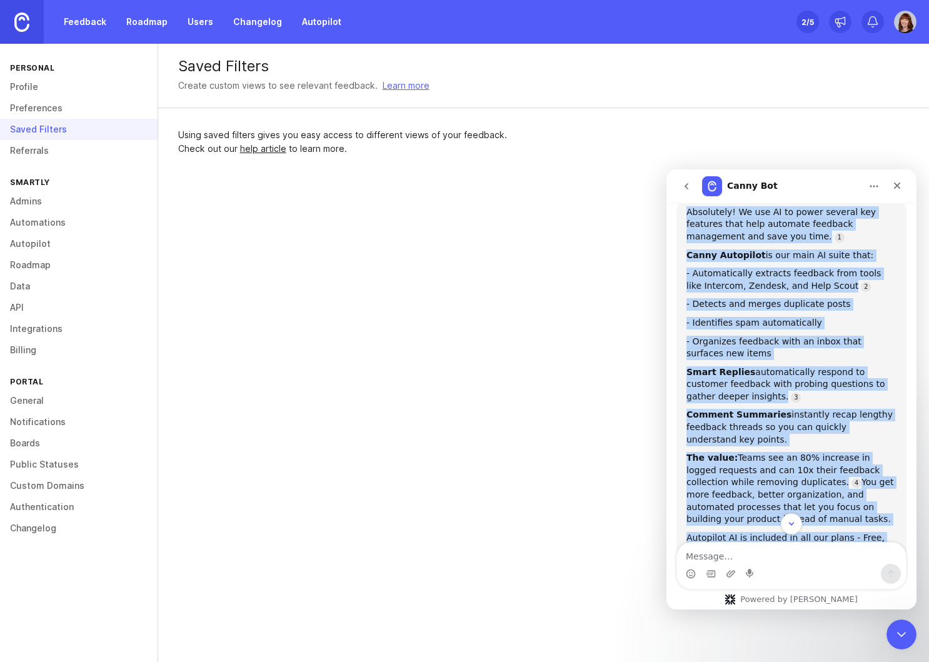
scroll to position [124, 0]
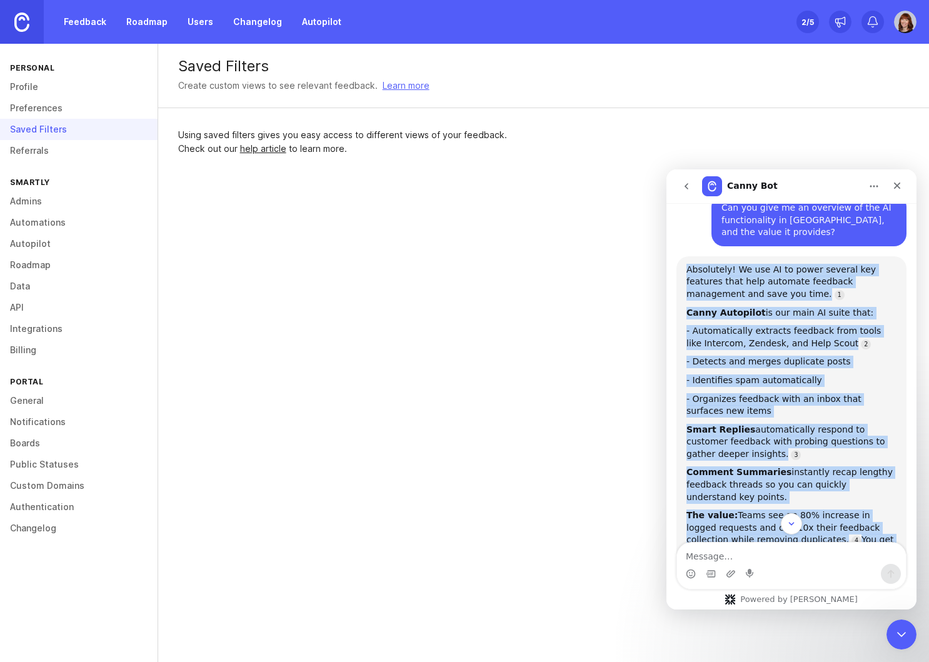
drag, startPoint x: 796, startPoint y: 491, endPoint x: 684, endPoint y: 269, distance: 248.0
click at [684, 269] on div "Absolutely! We use AI to power several key features that help automate feedback…" at bounding box center [792, 438] width 230 height 365
copy div "Absolutely! We use AI to power several key features that help automate feedback…"
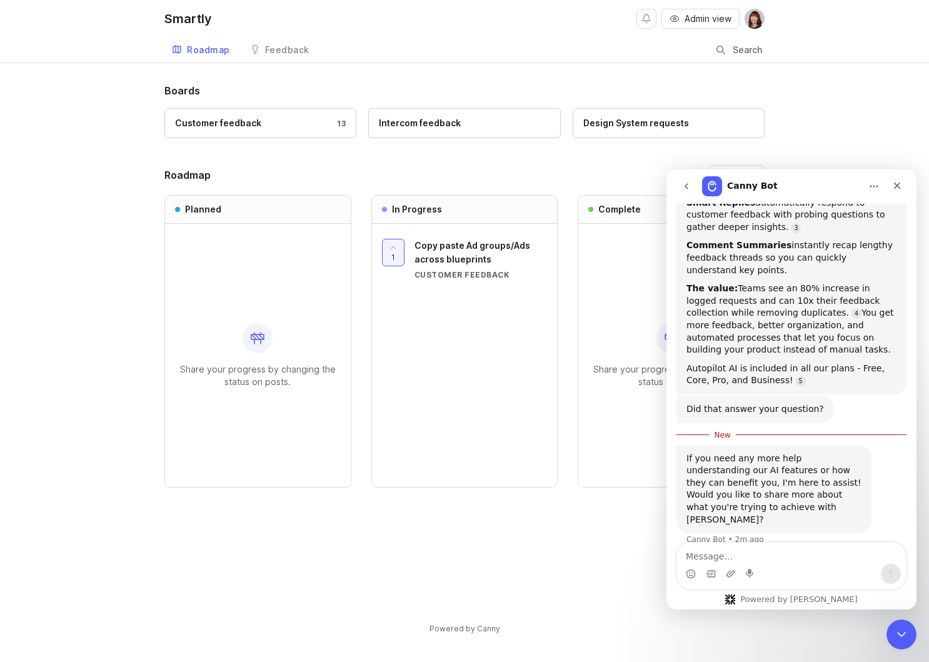
scroll to position [358, 0]
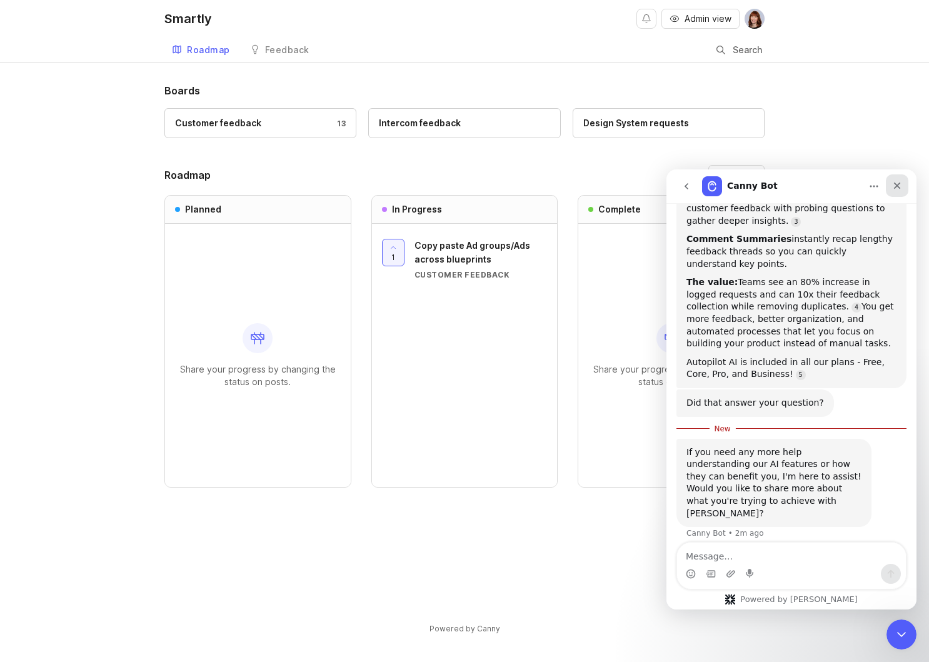
click at [895, 184] on icon "Close" at bounding box center [897, 186] width 10 height 10
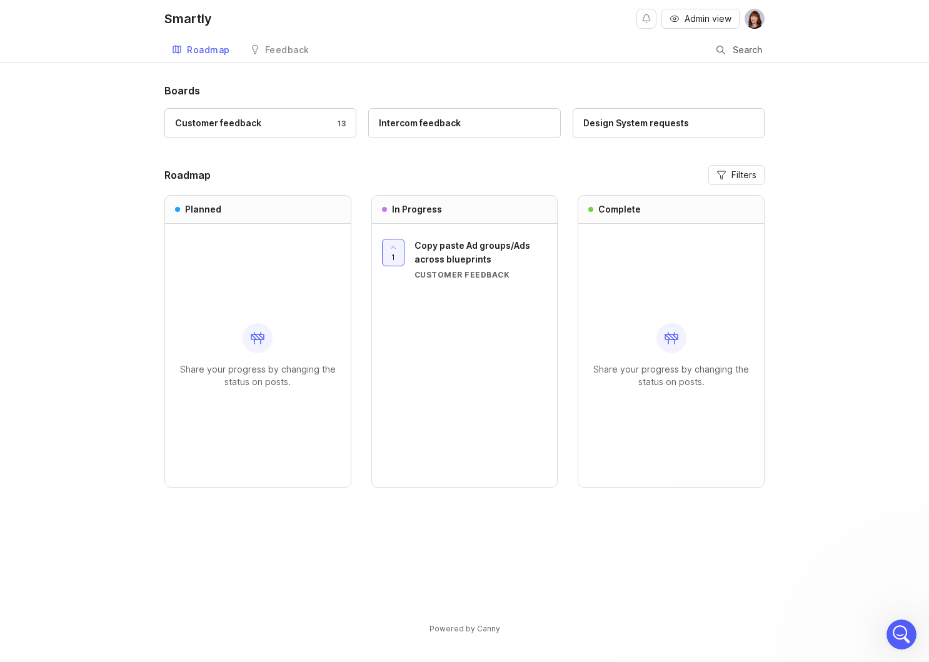
scroll to position [337, 0]
click at [651, 123] on div "Design System requests" at bounding box center [636, 123] width 106 height 14
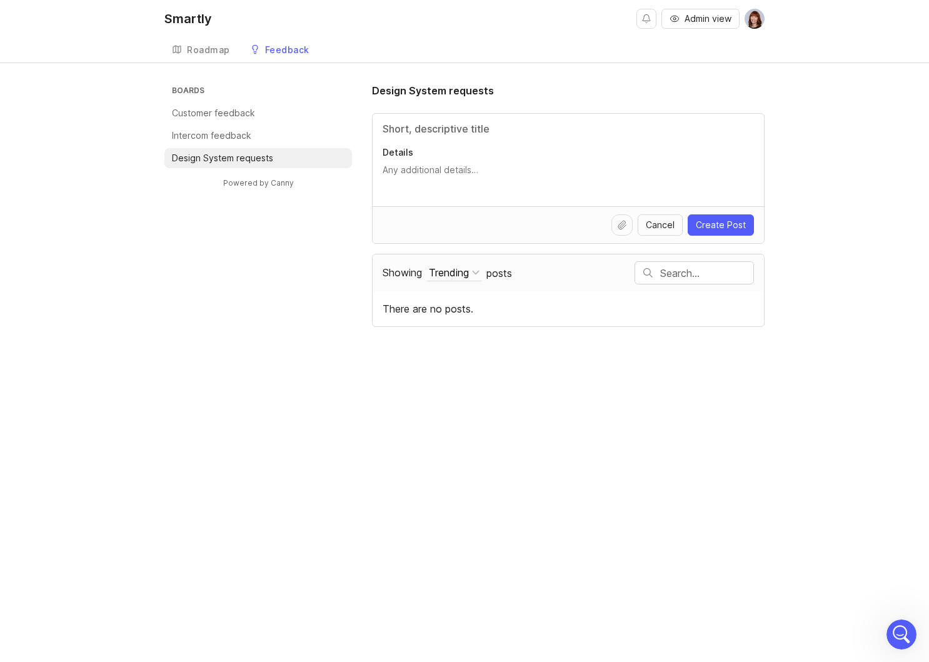
click at [198, 55] on link "Roadmap" at bounding box center [200, 51] width 73 height 26
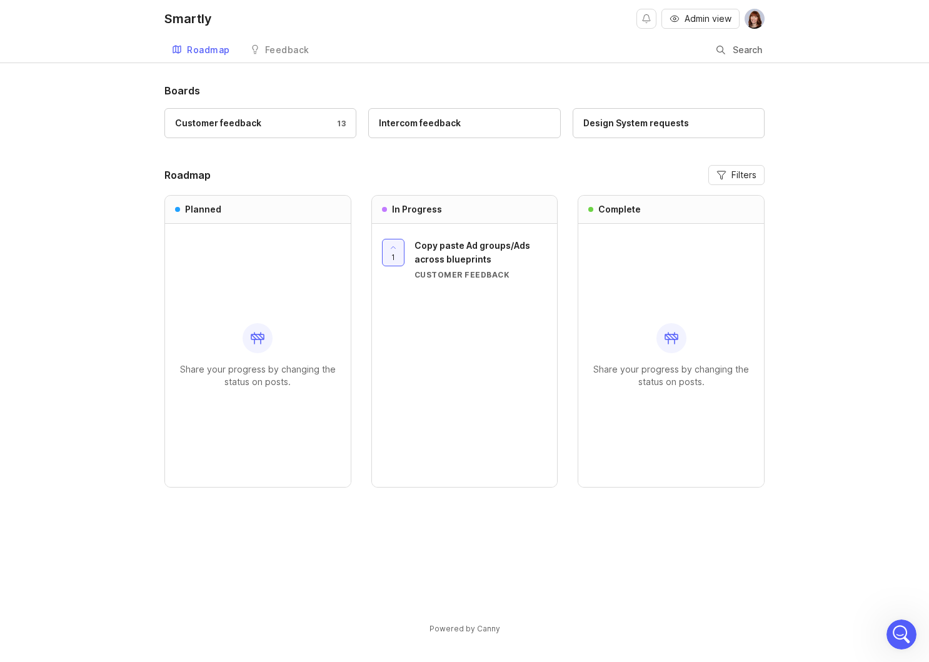
click at [289, 54] on div "Feedback" at bounding box center [287, 50] width 44 height 9
click at [692, 16] on span "Admin view" at bounding box center [708, 19] width 47 height 13
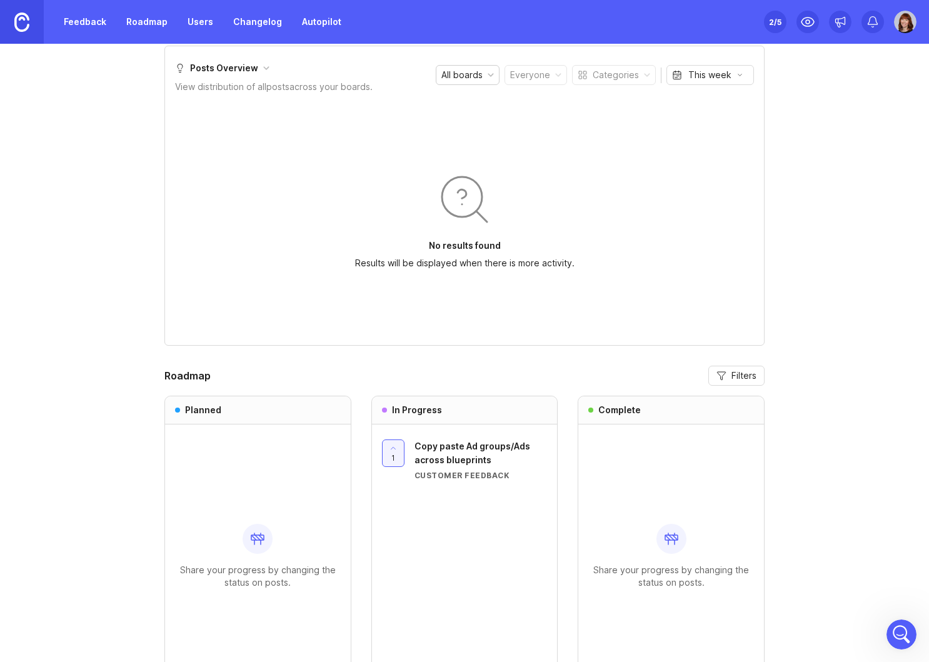
scroll to position [870, 0]
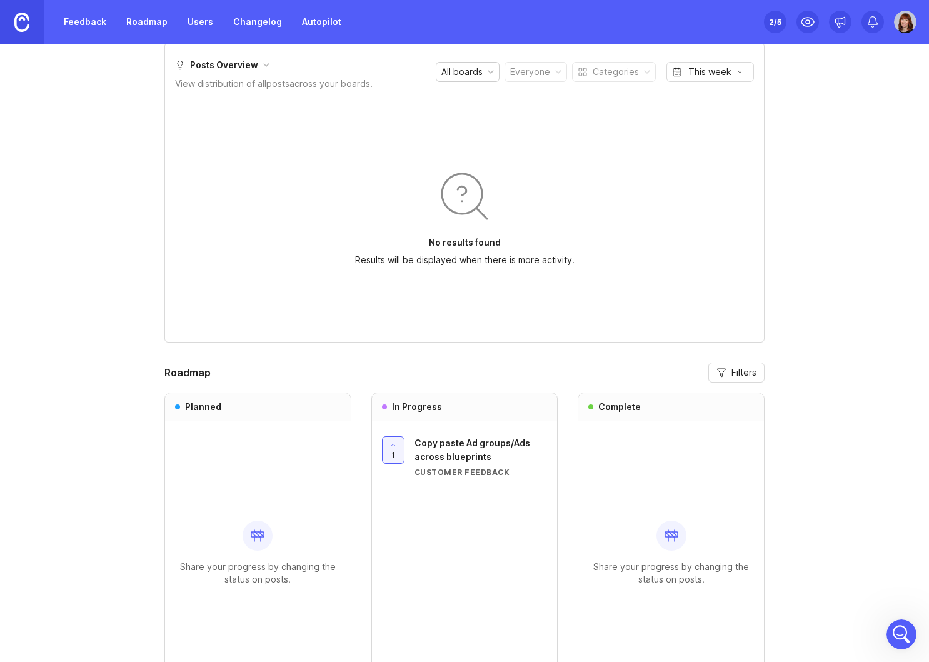
click at [233, 63] on div "Posts Overview" at bounding box center [216, 65] width 83 height 14
click at [241, 61] on div "Votes Overview" at bounding box center [217, 65] width 84 height 14
click at [230, 64] on div "Comments Overview" at bounding box center [228, 65] width 106 height 14
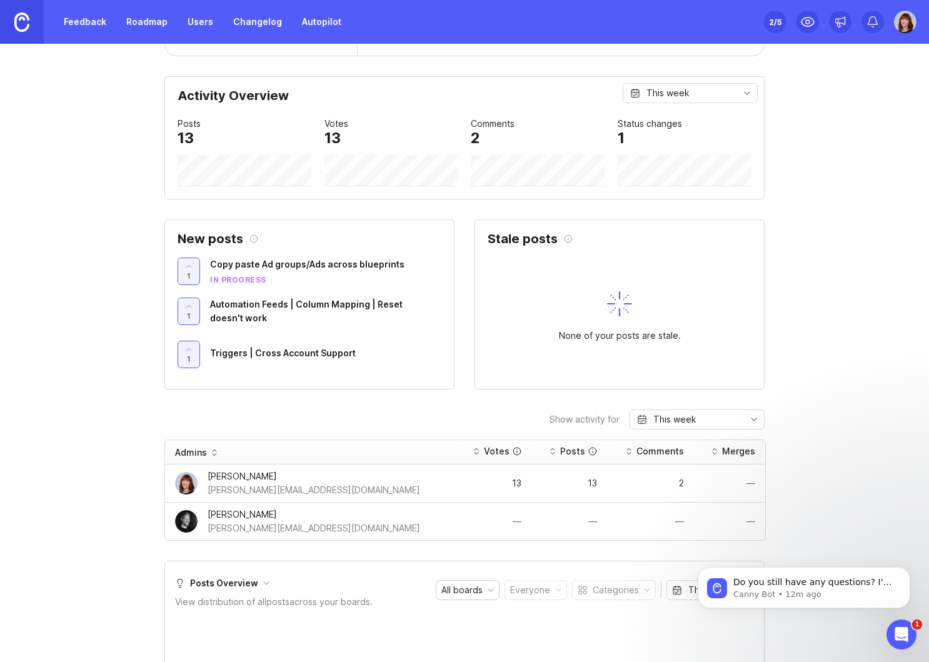
scroll to position [352, 0]
